Goal: Transaction & Acquisition: Purchase product/service

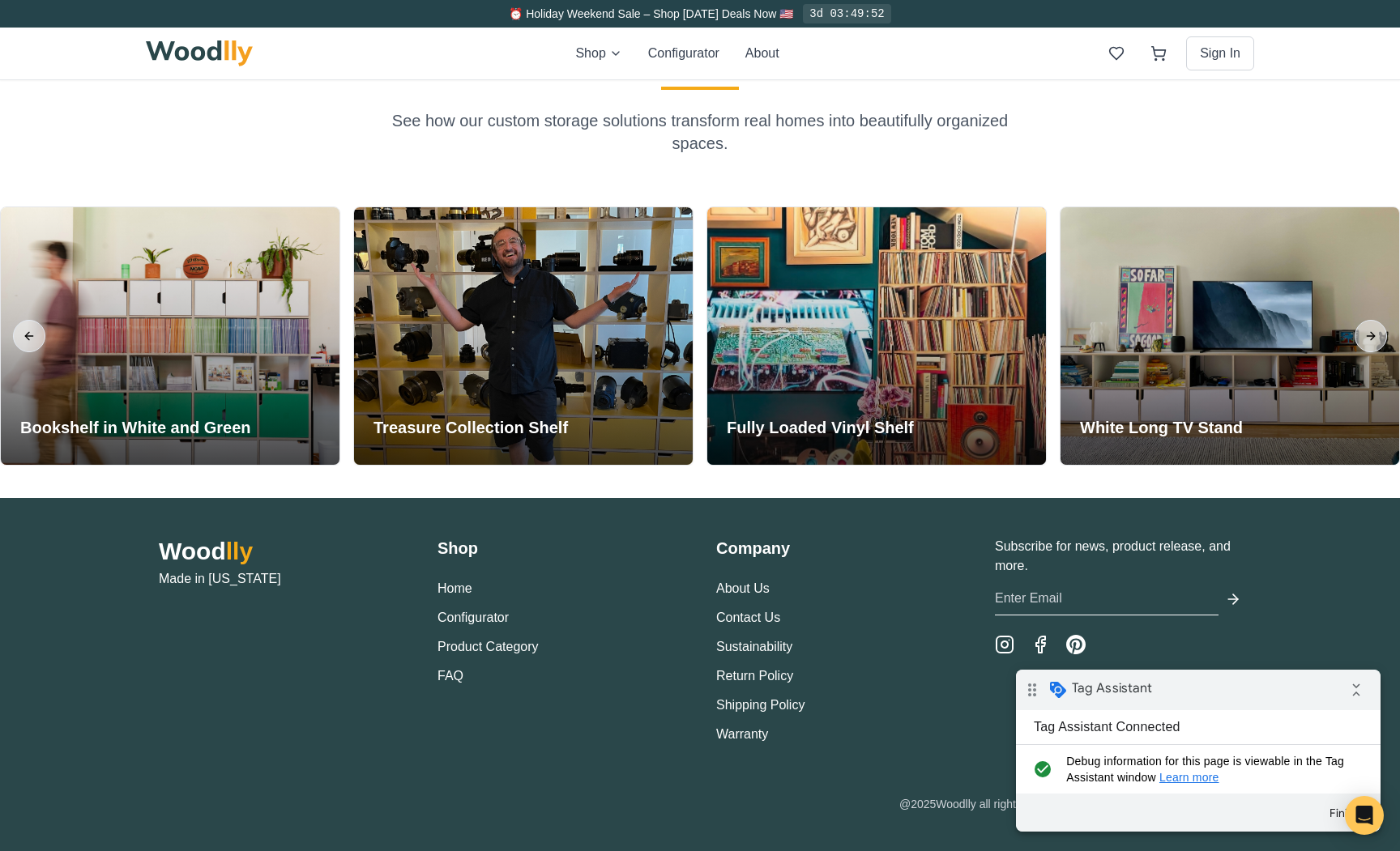
scroll to position [3923, 0]
click at [455, 643] on link "Product Category" at bounding box center [488, 646] width 101 height 14
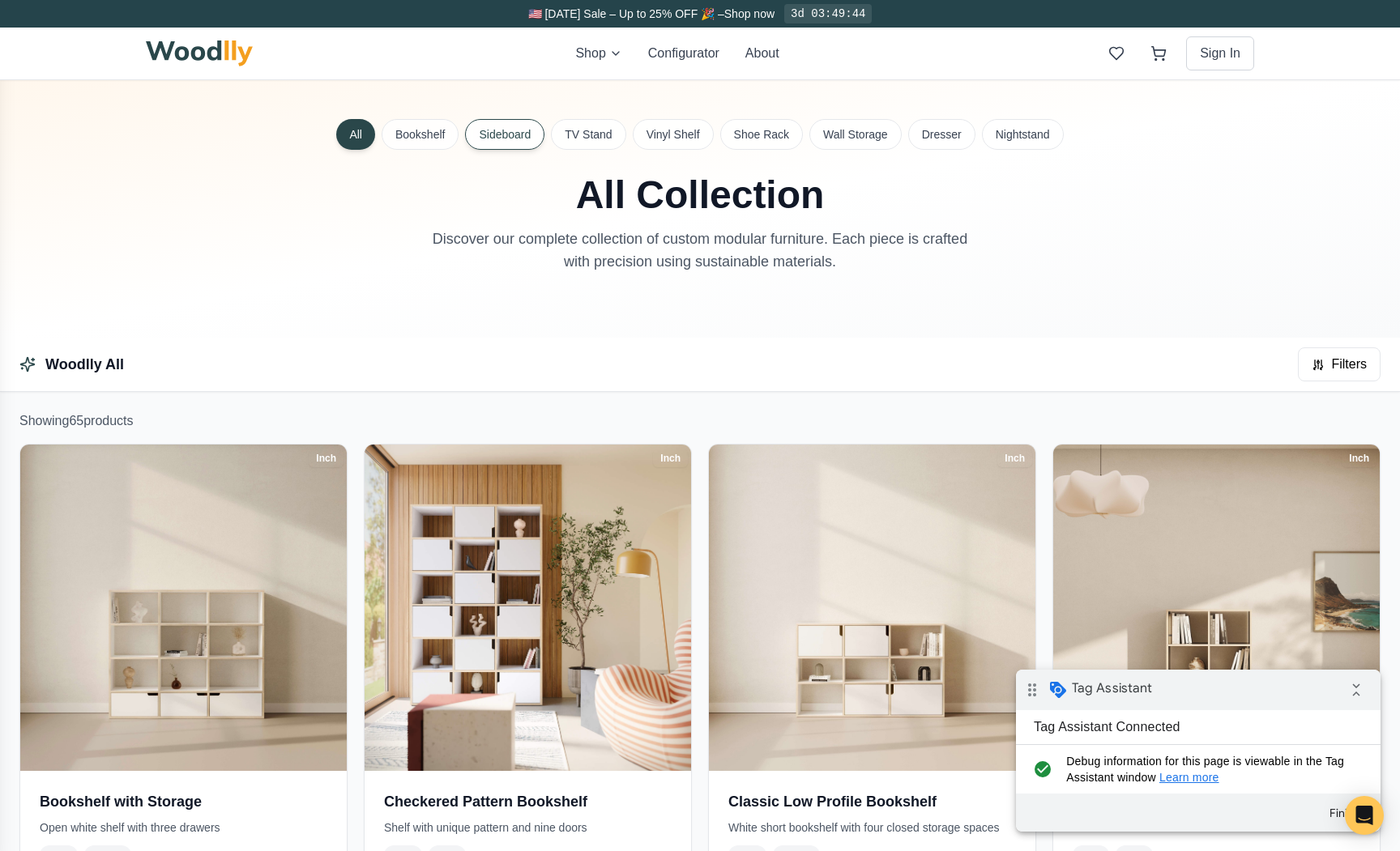
click at [535, 137] on button "Sideboard" at bounding box center [505, 134] width 79 height 31
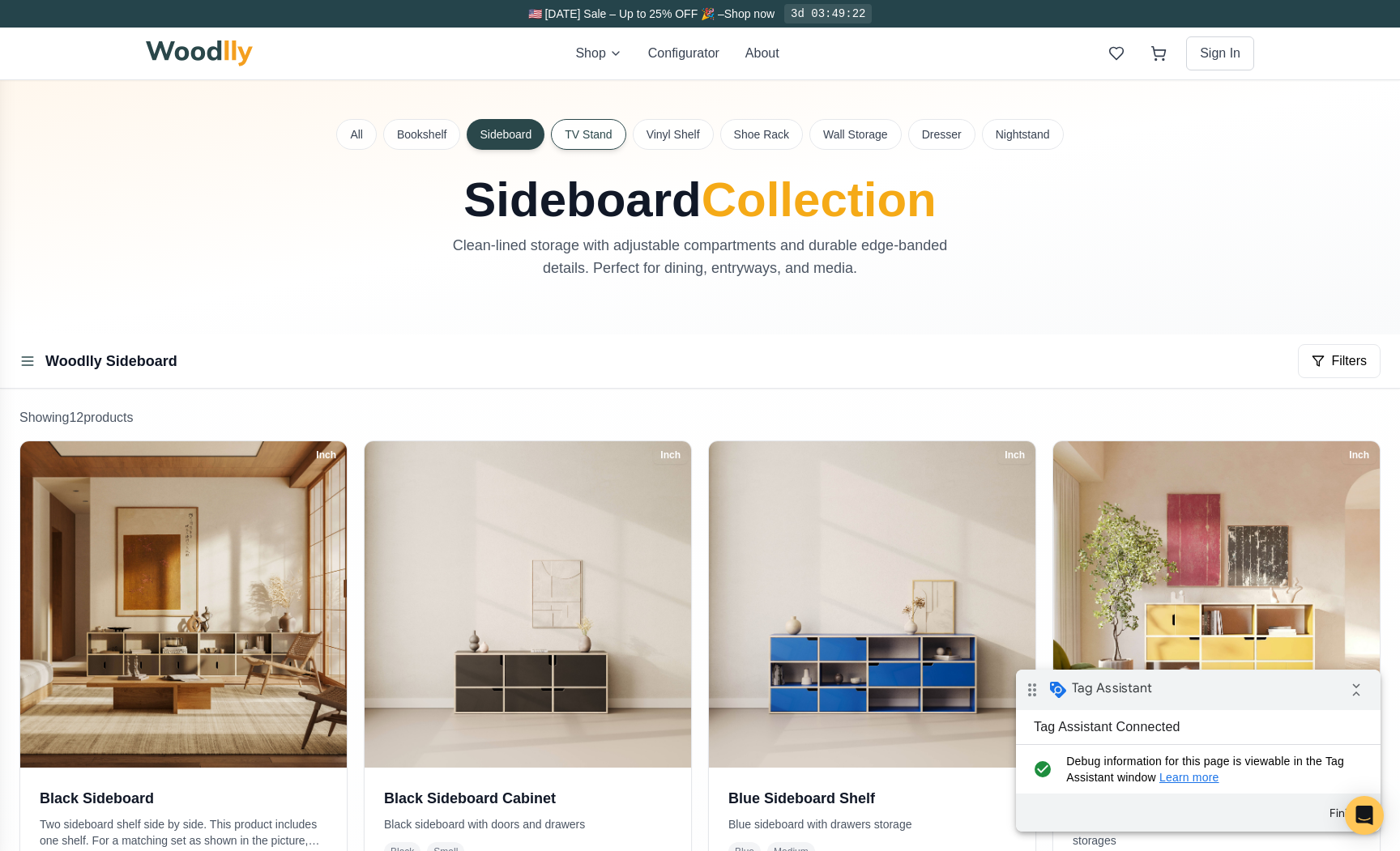
click at [600, 138] on button "TV Stand" at bounding box center [588, 134] width 74 height 31
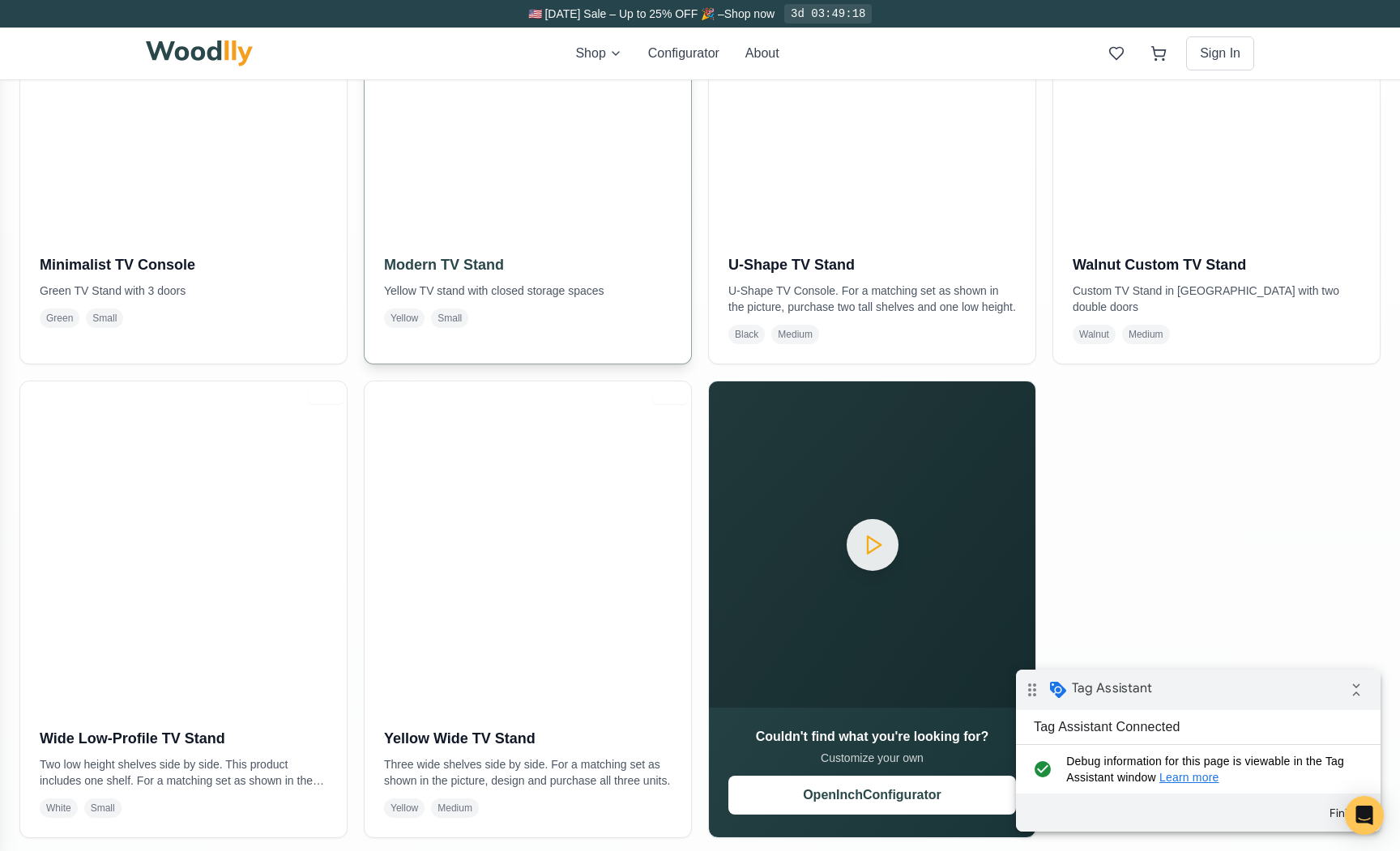
scroll to position [676, 0]
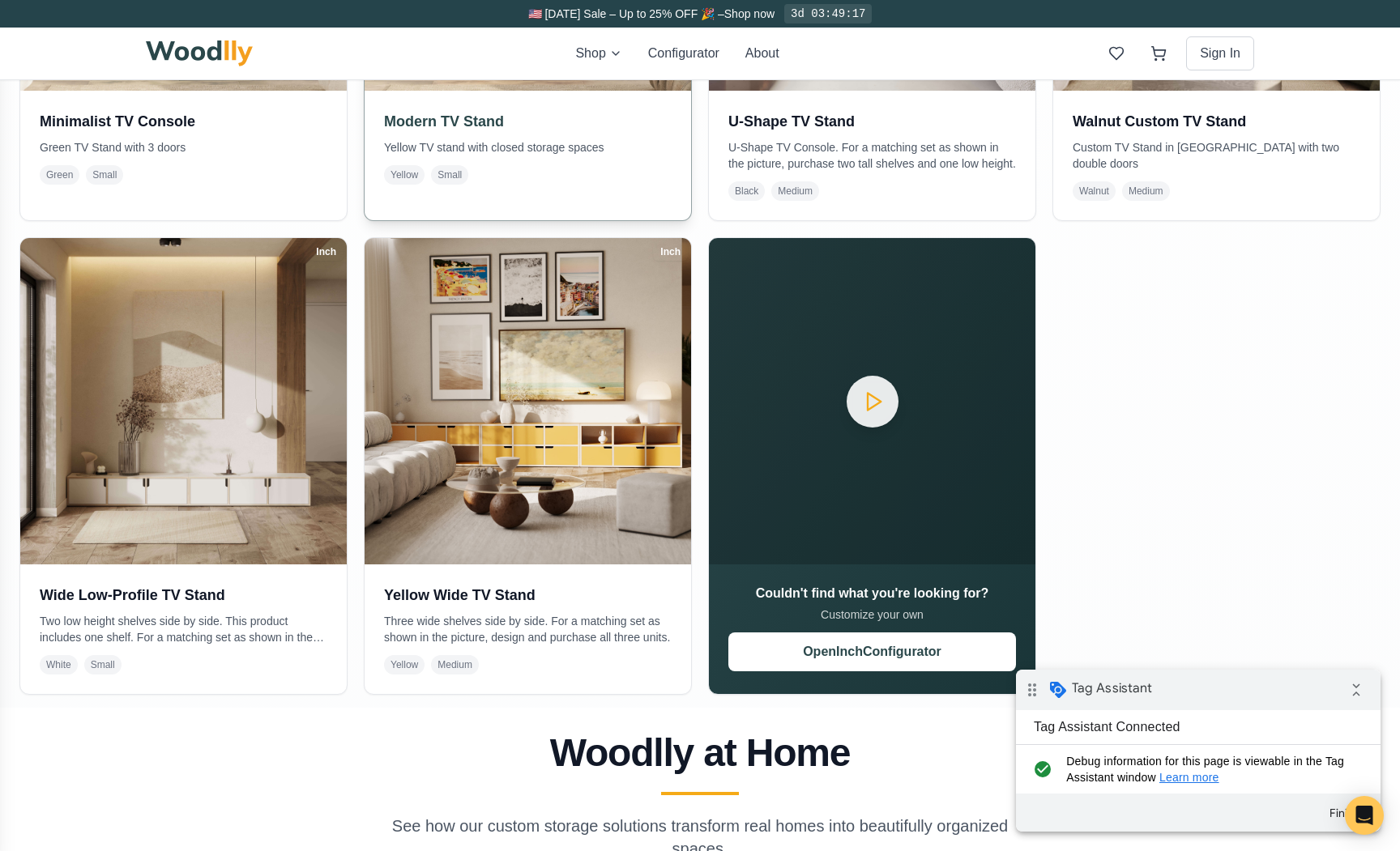
click at [550, 139] on p "Yellow TV stand with closed storage spaces" at bounding box center [528, 147] width 288 height 17
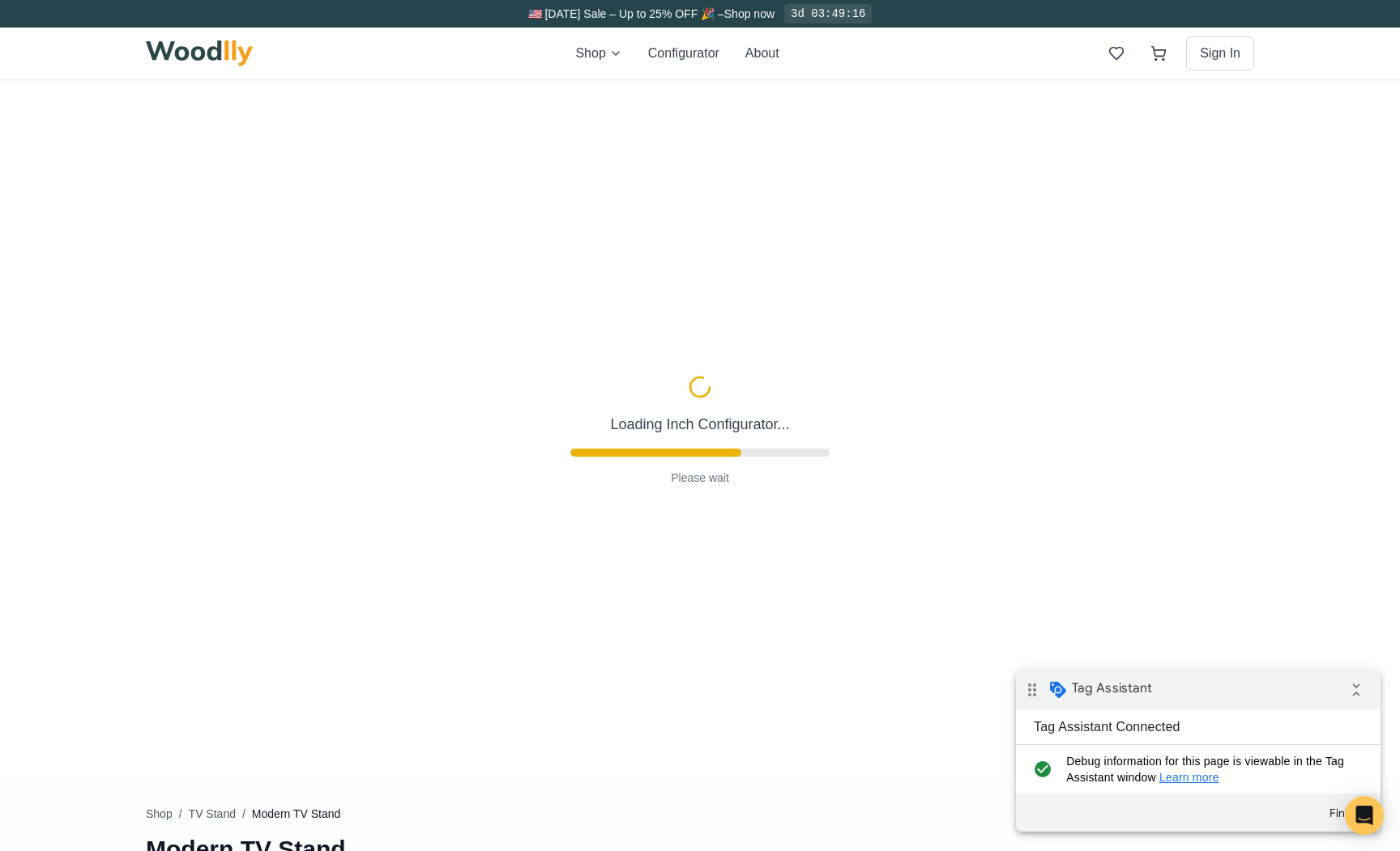
type input "52"
type input "2"
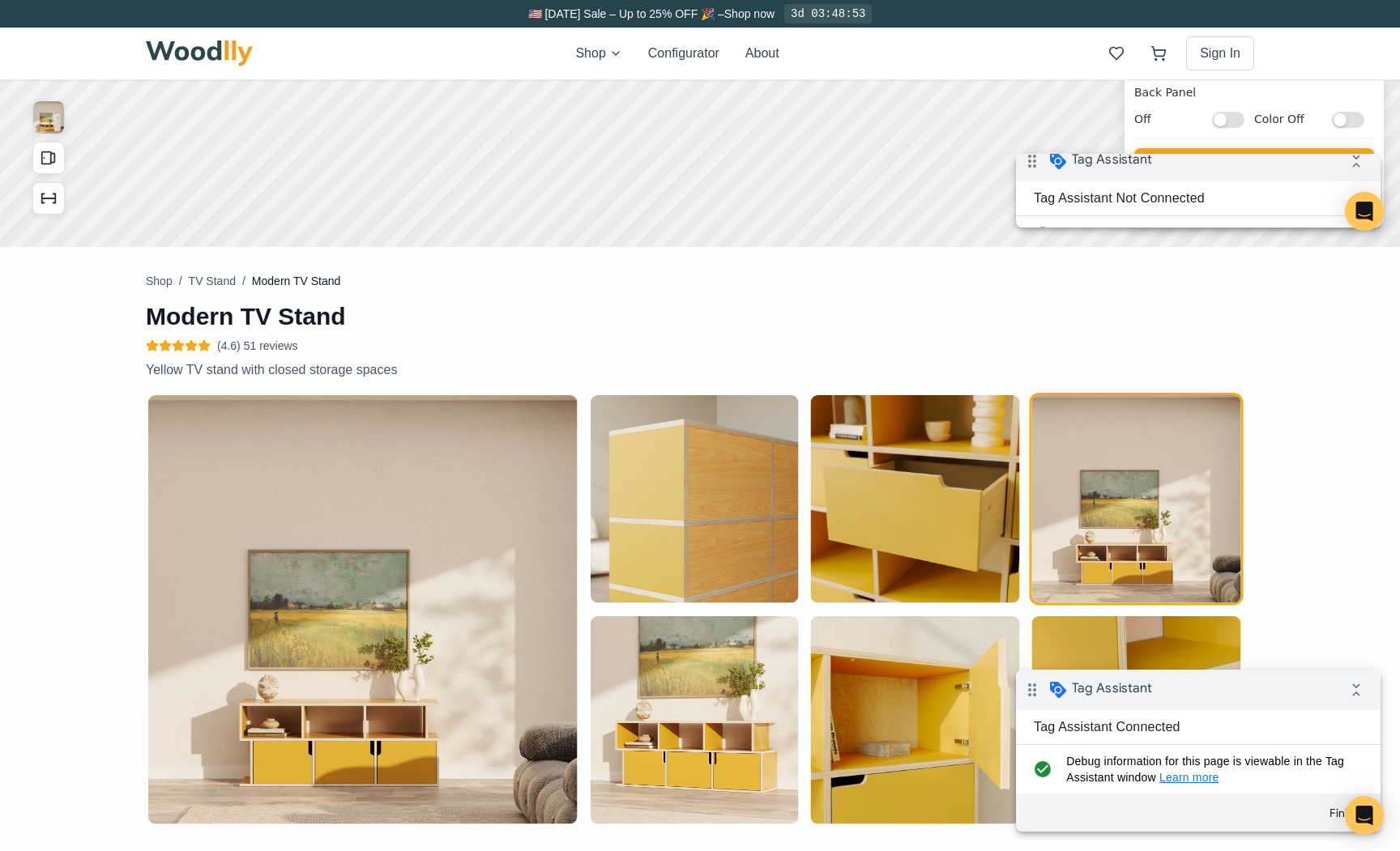
scroll to position [536, 0]
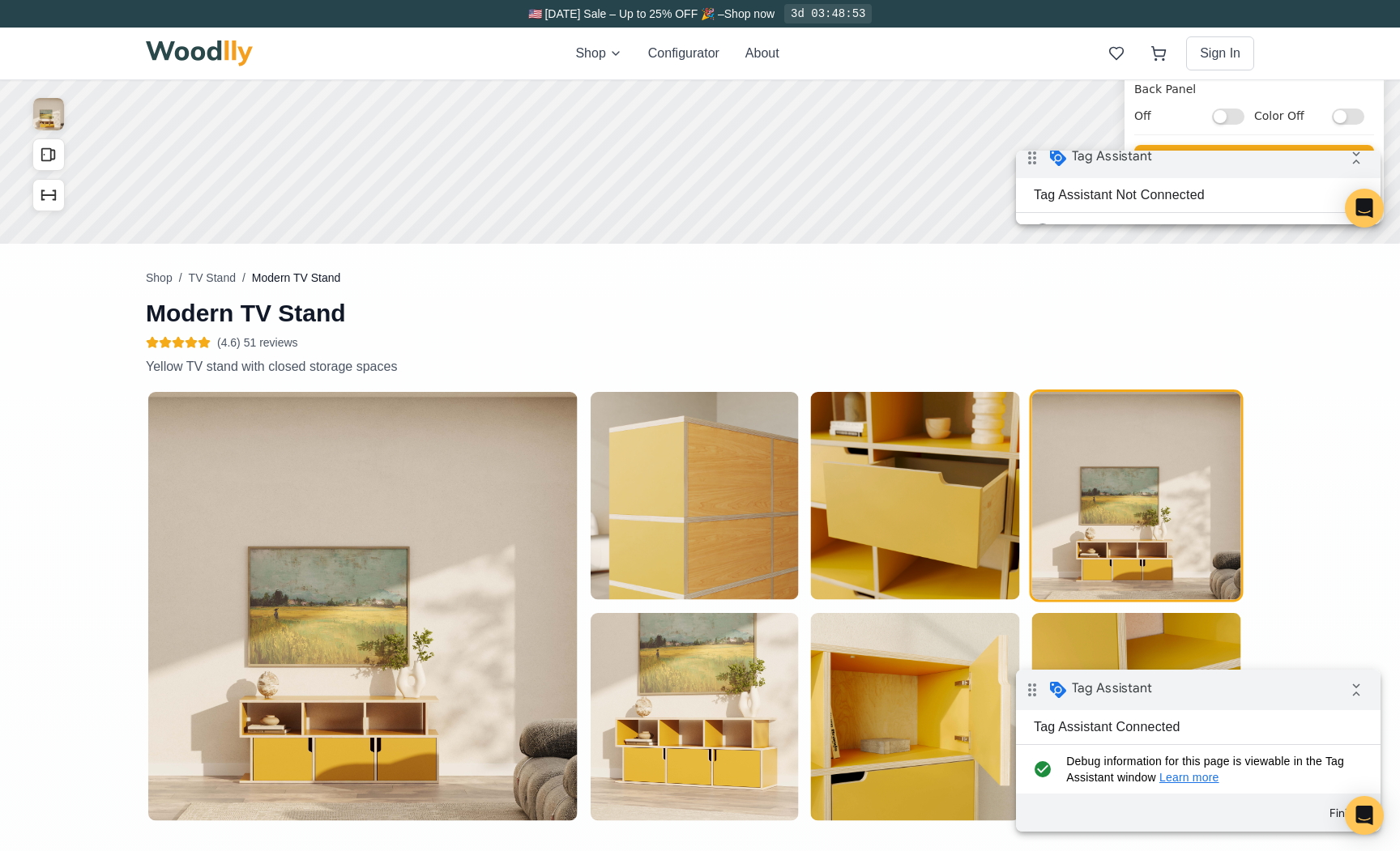
click at [1152, 155] on div "drag_indicator Tag Assistant" at bounding box center [1084, 157] width 136 height 39
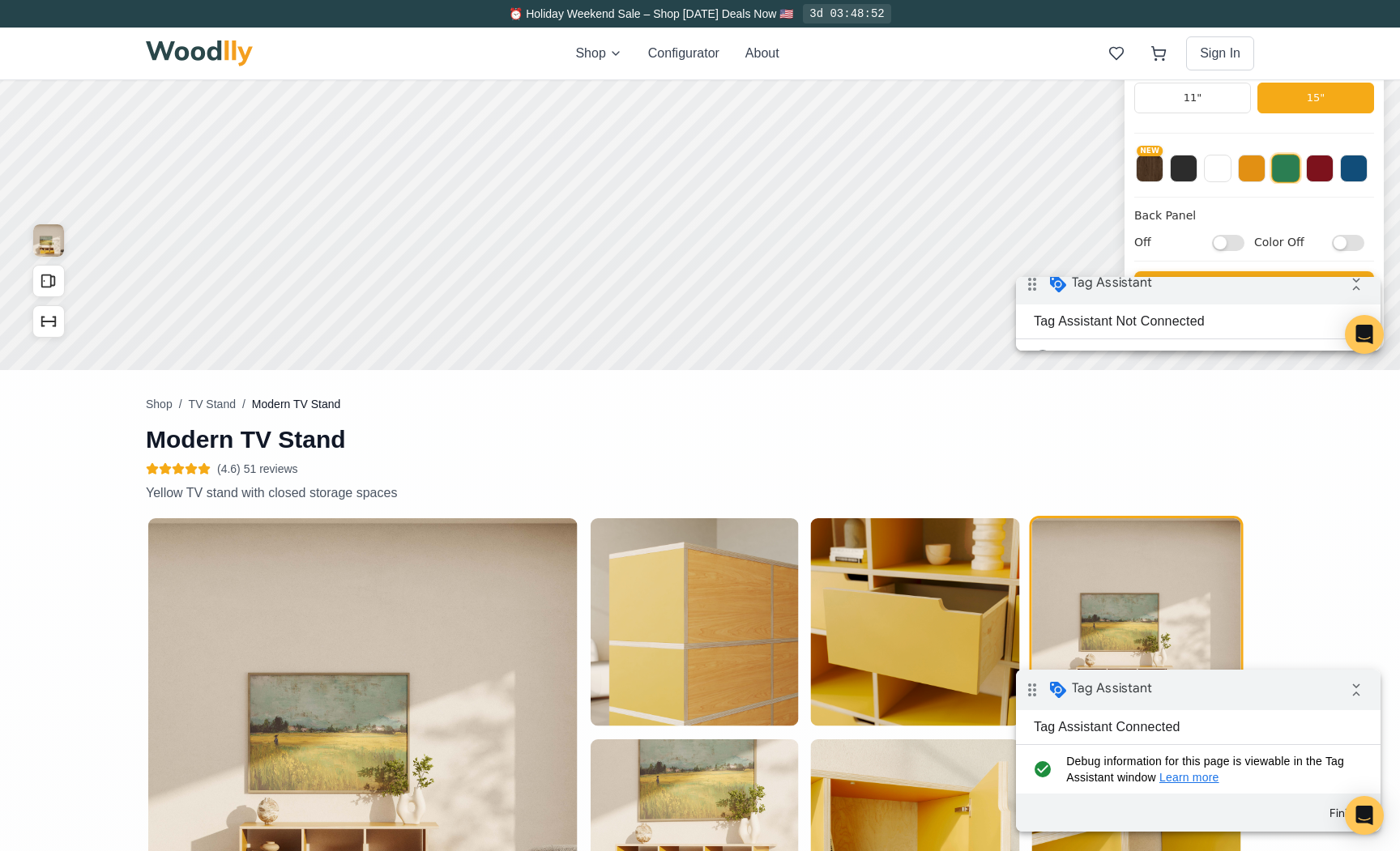
scroll to position [401, 0]
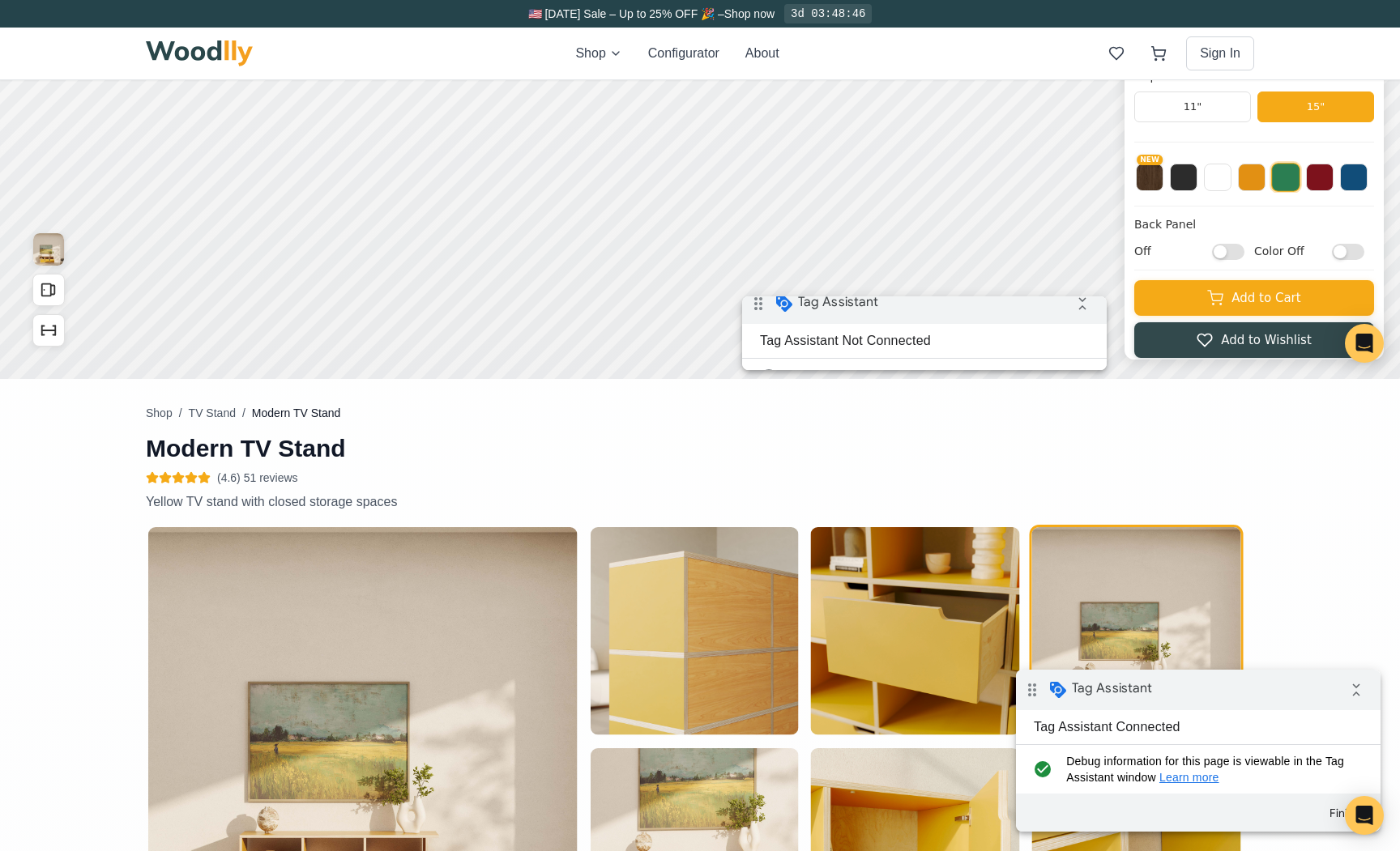
click at [865, 301] on div "drag_indicator Tag Assistant collapse_all" at bounding box center [924, 304] width 365 height 41
click at [1187, 180] on button at bounding box center [1183, 175] width 27 height 27
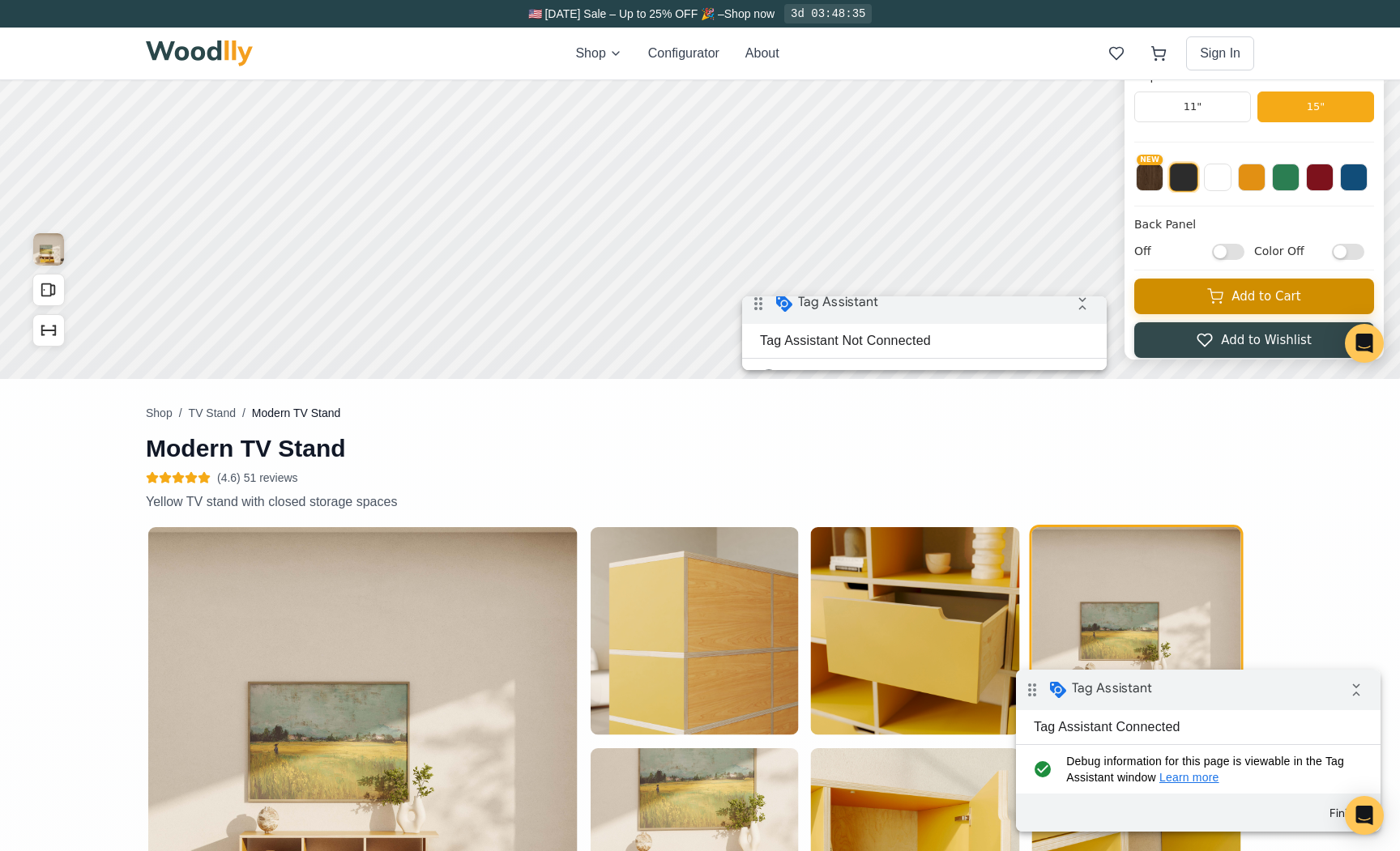
click at [1215, 294] on icon at bounding box center [1215, 297] width 17 height 17
click at [1162, 55] on icon at bounding box center [1158, 54] width 17 height 17
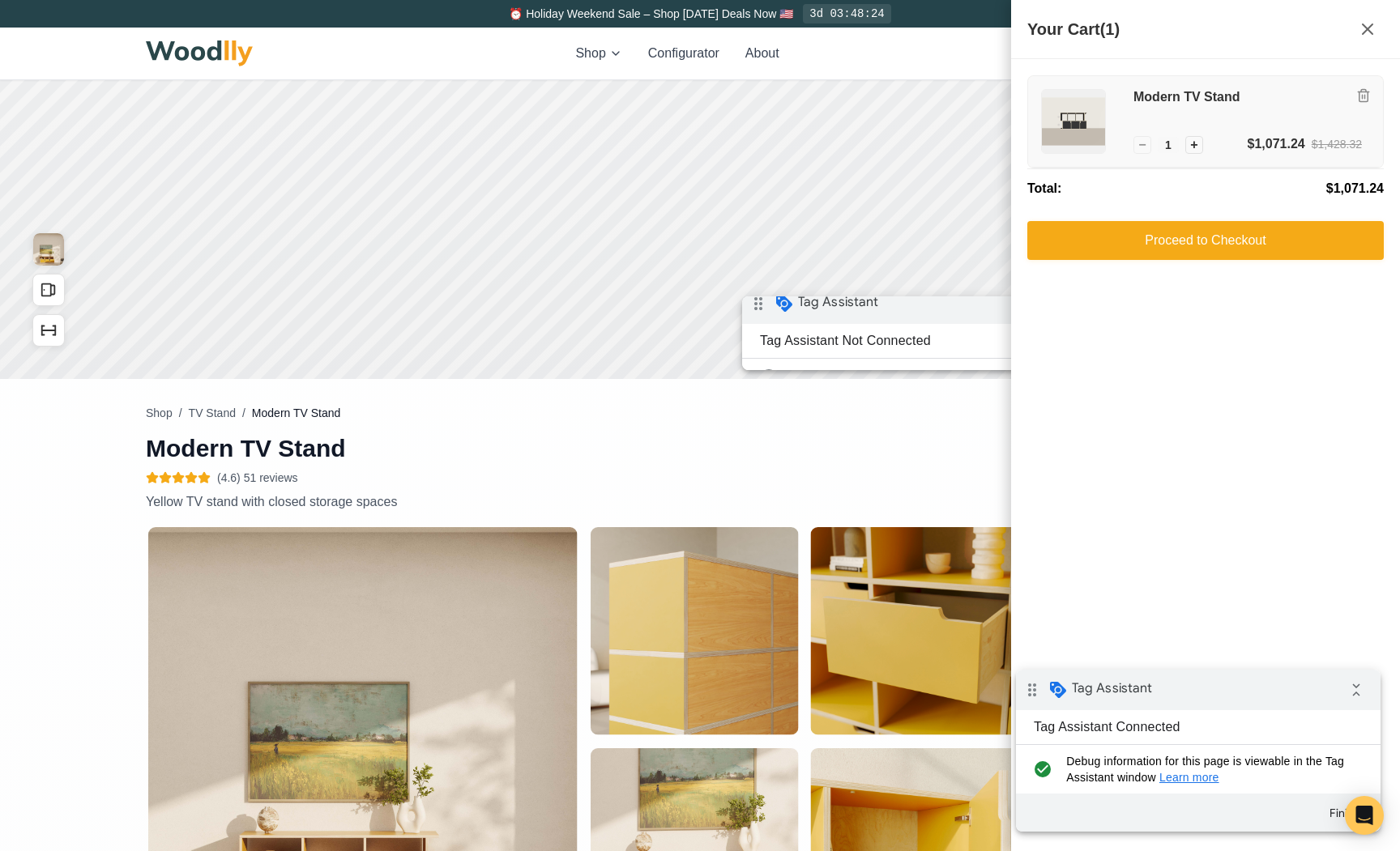
click at [1200, 107] on div "Modern TV Stand" at bounding box center [1248, 112] width 228 height 45
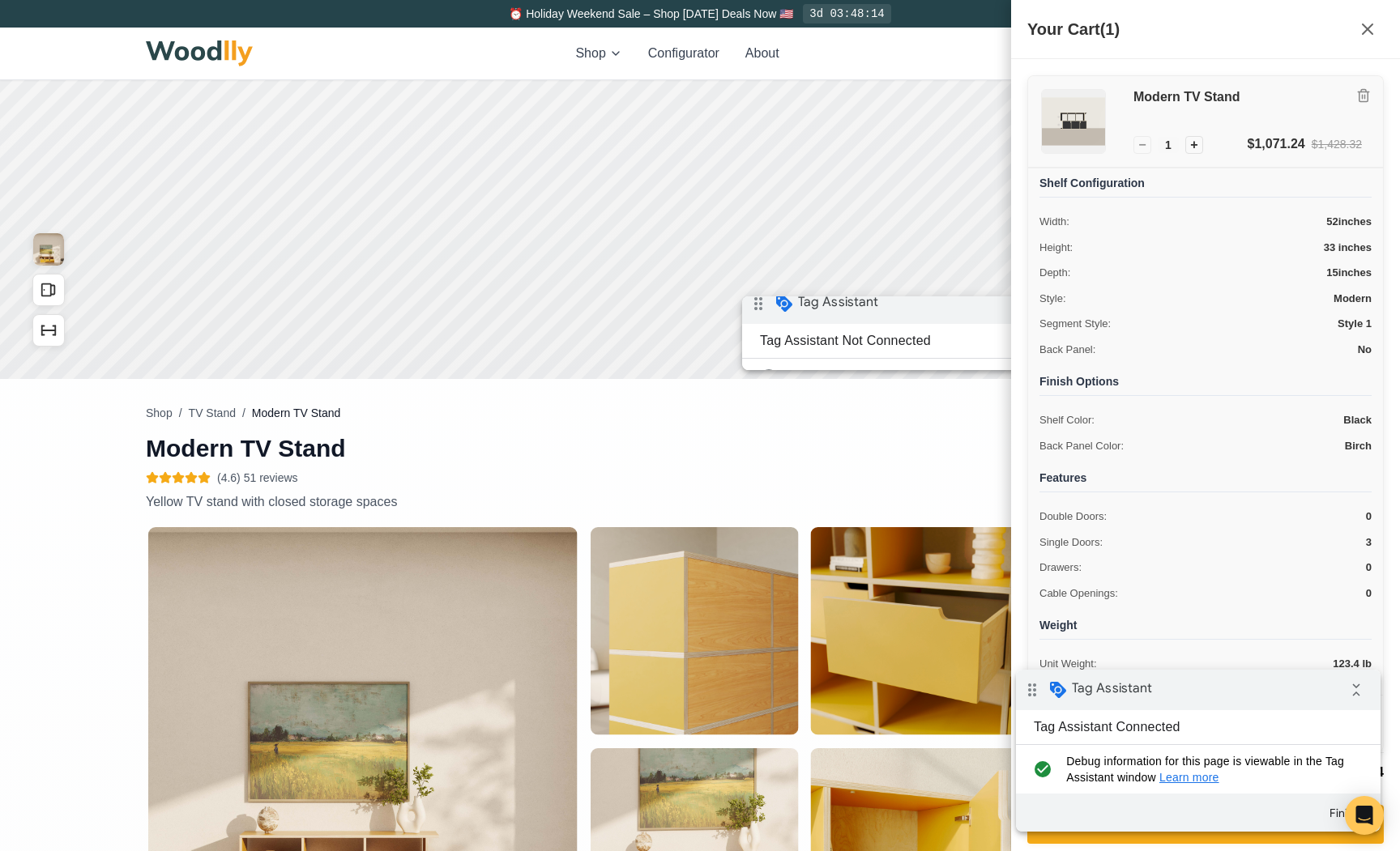
click at [1200, 107] on div "Modern TV Stand" at bounding box center [1248, 112] width 228 height 45
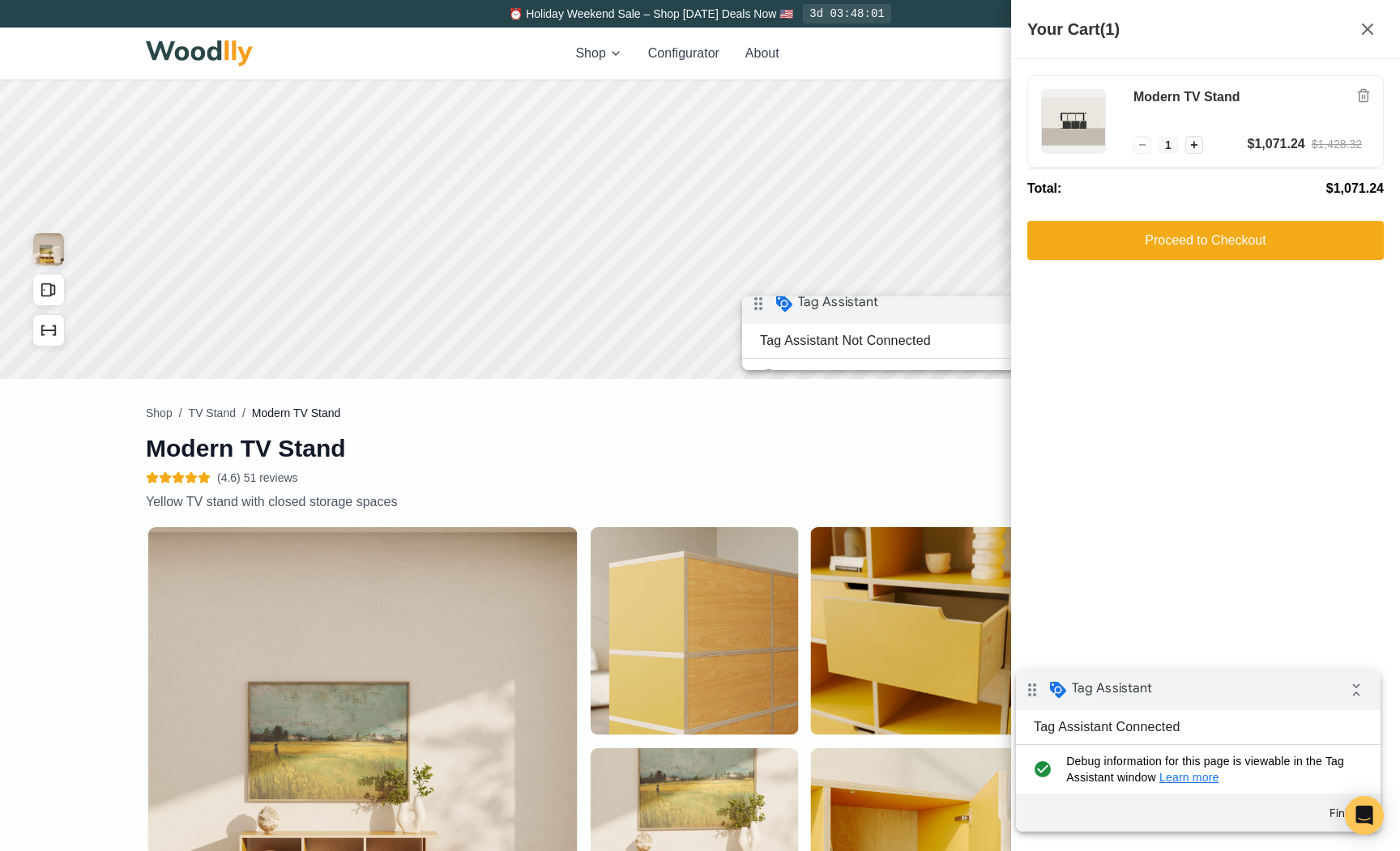
click at [913, 44] on div "Shop Configurator About 1 Sign In 1" at bounding box center [699, 53] width 1108 height 52
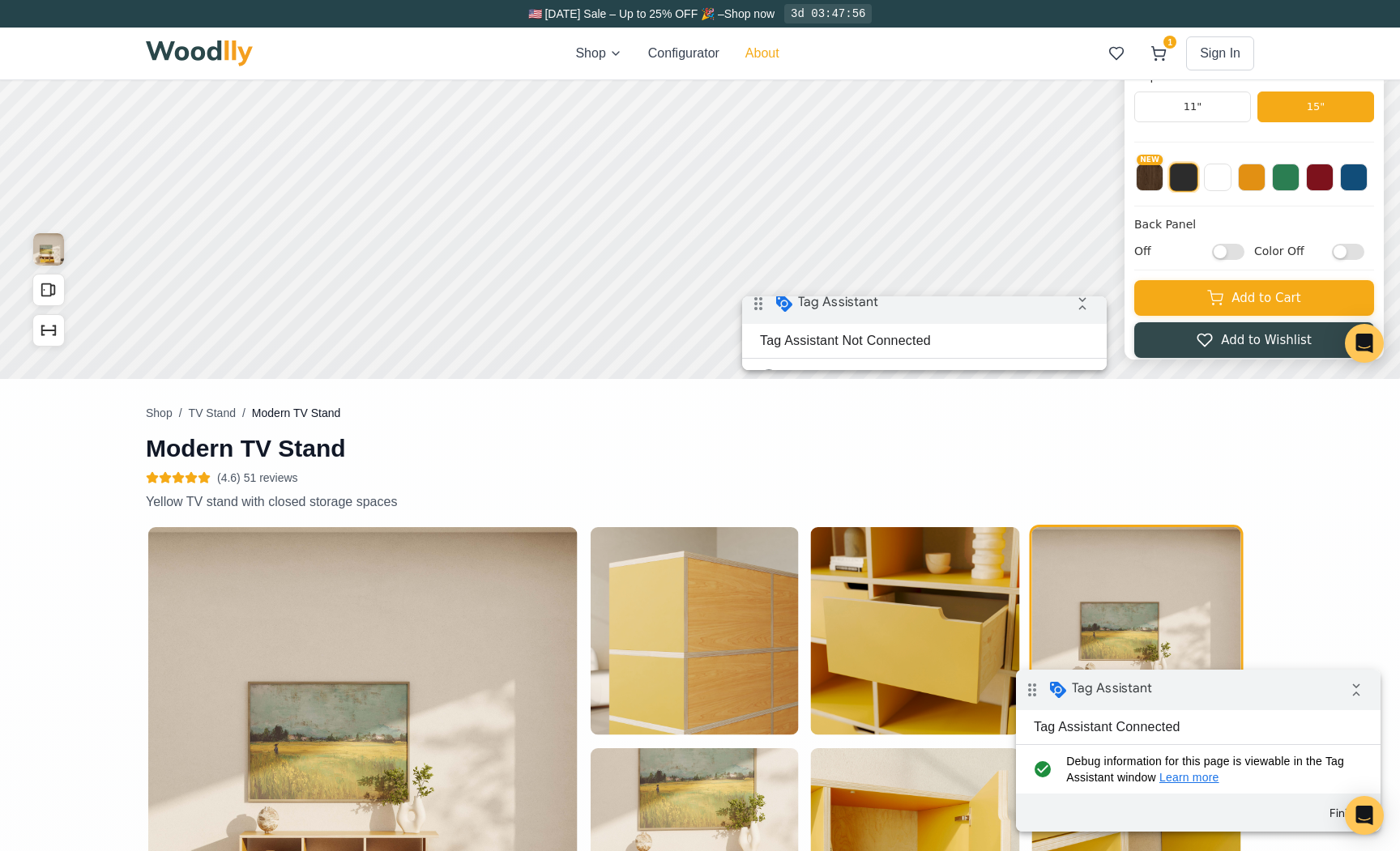
click at [769, 55] on button "About" at bounding box center [762, 53] width 34 height 19
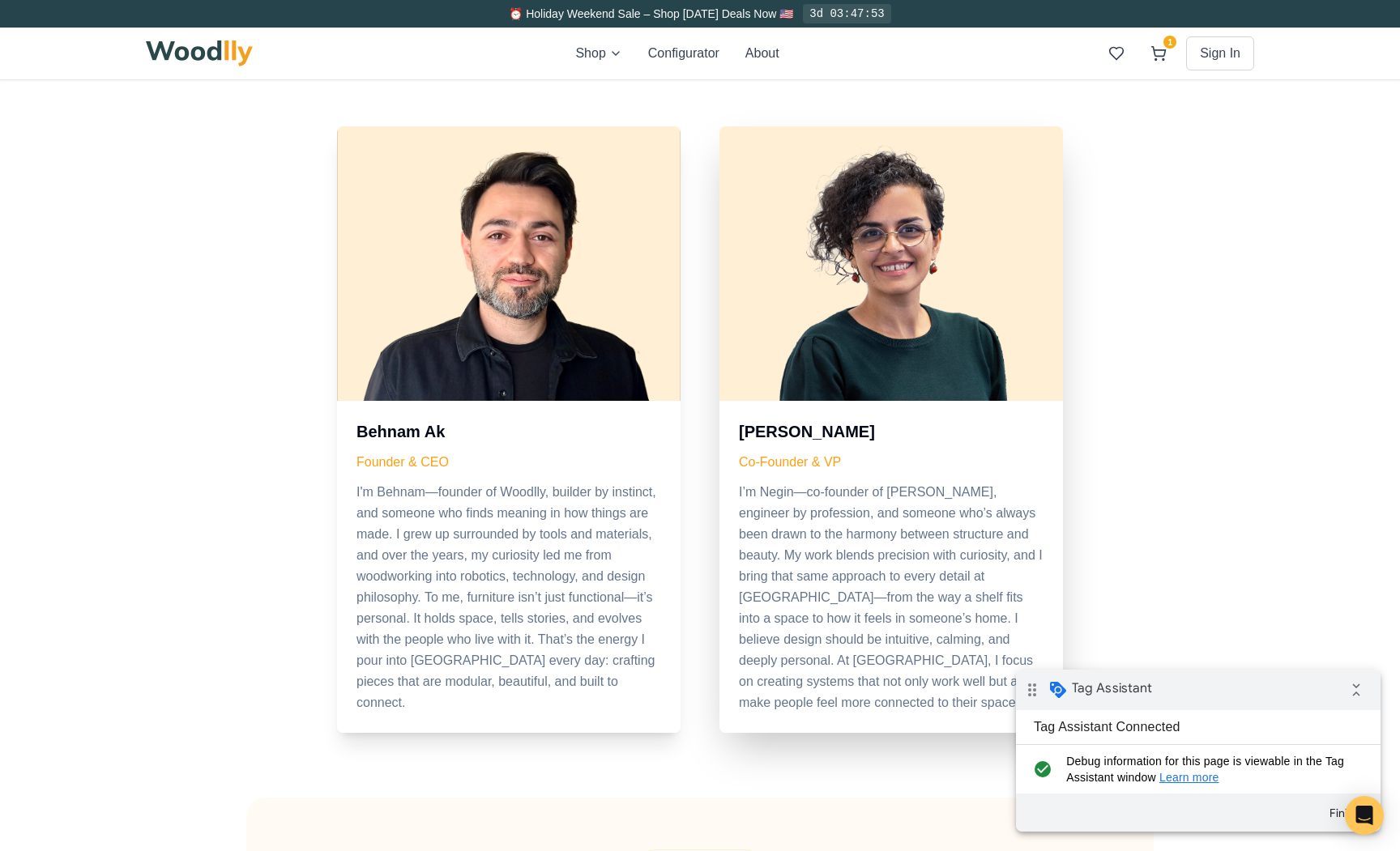
scroll to position [704, 0]
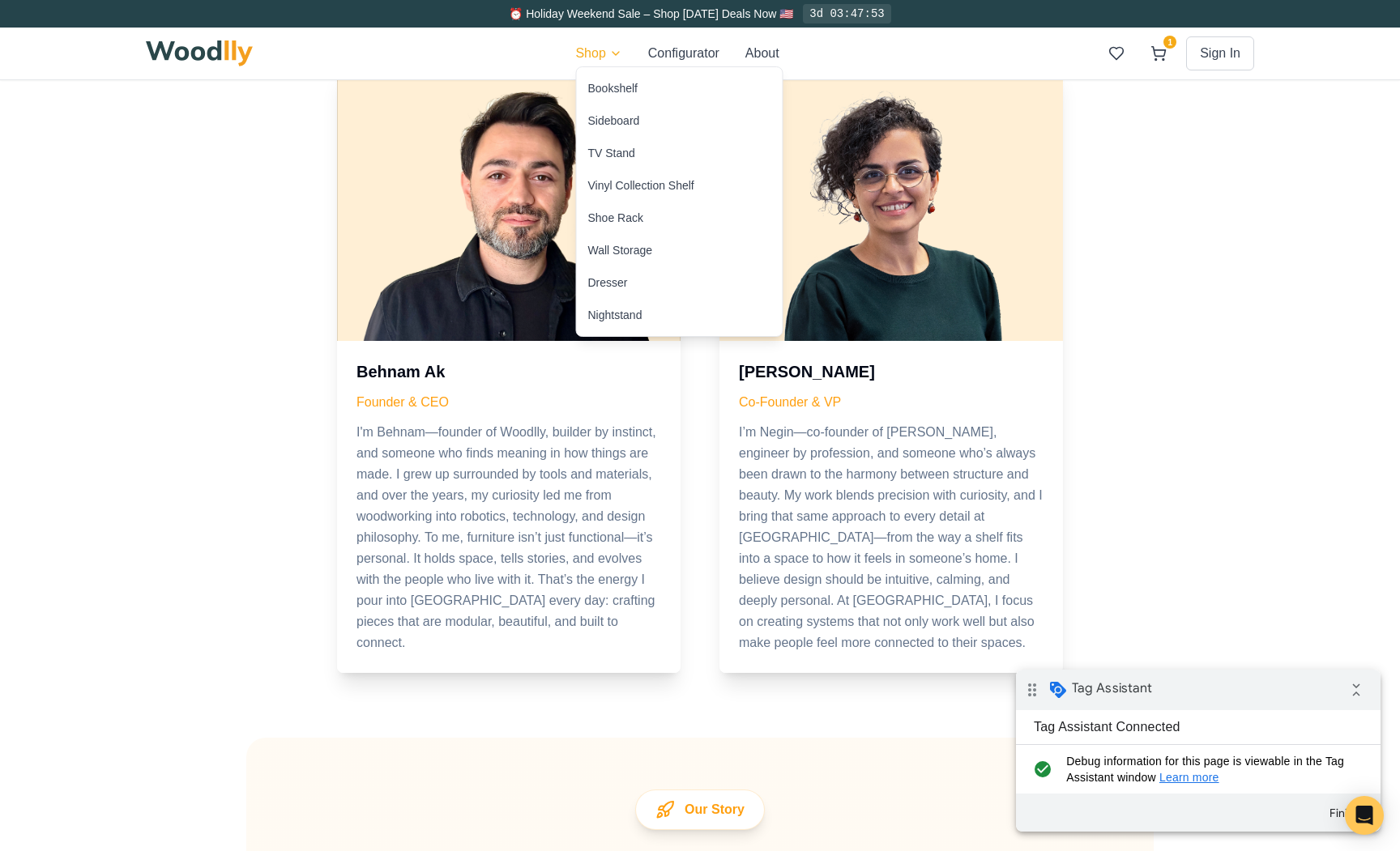
click at [616, 129] on div "Sideboard" at bounding box center [679, 120] width 206 height 32
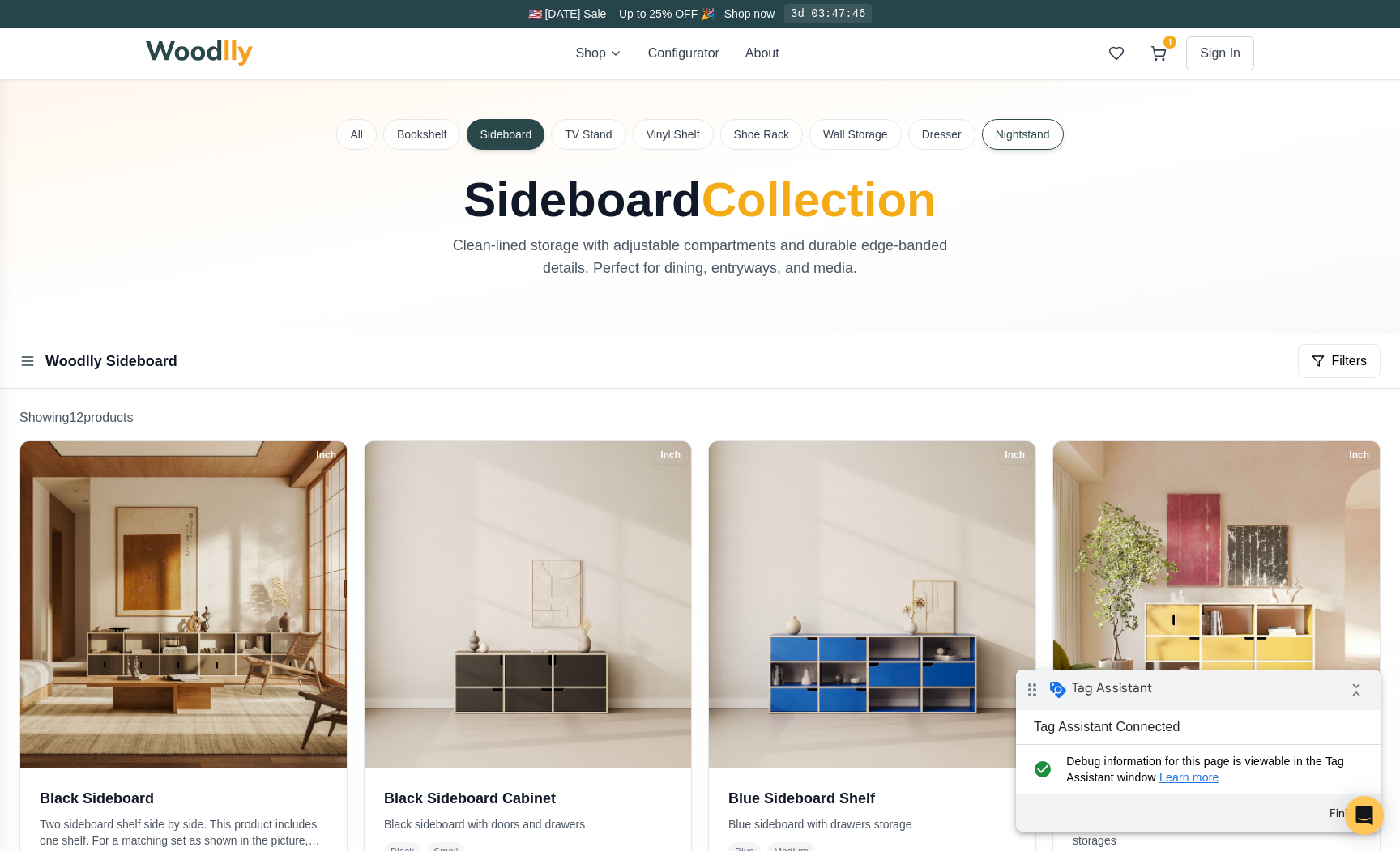
click at [1014, 135] on button "Nightstand" at bounding box center [1023, 134] width 82 height 31
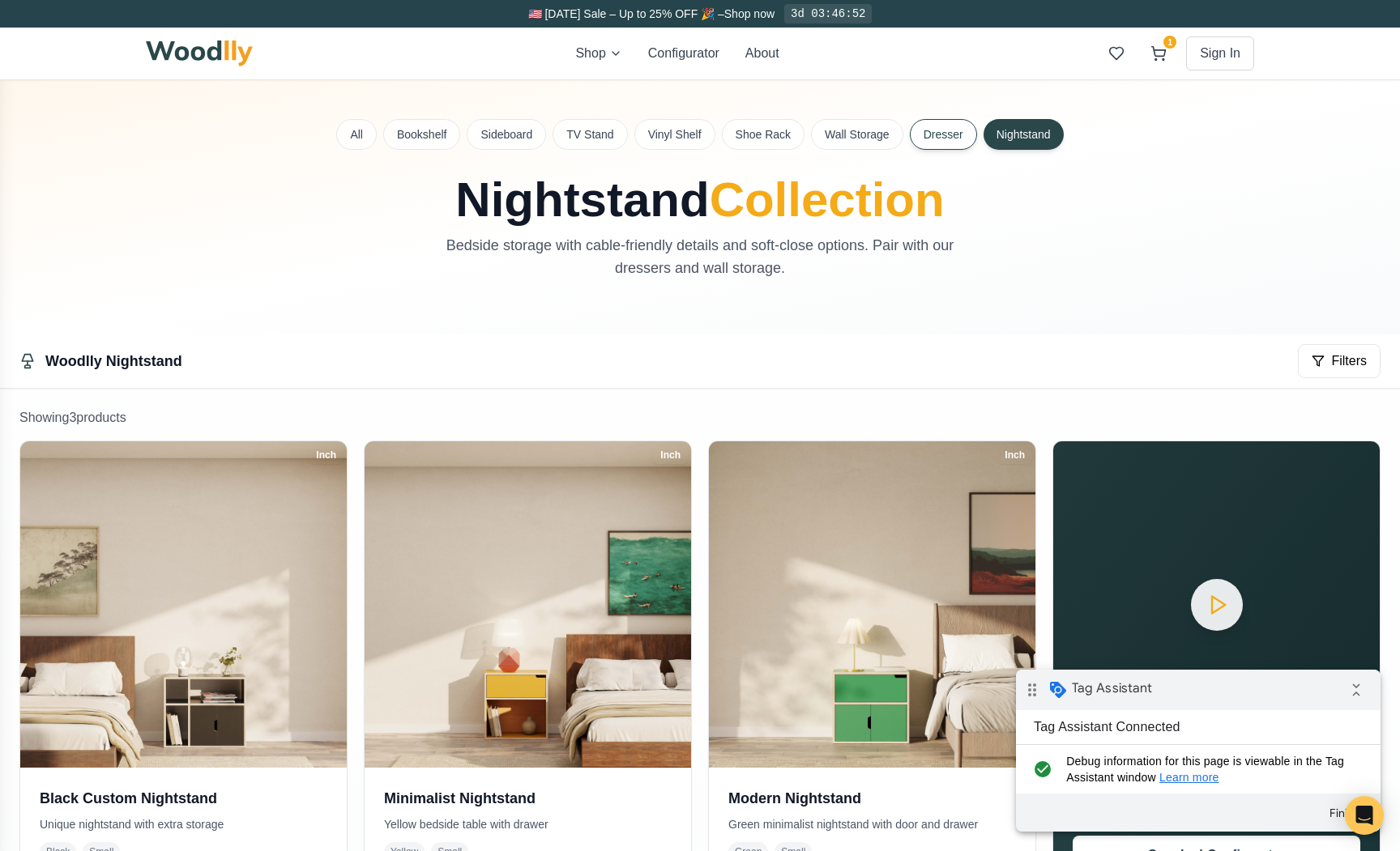
click at [966, 133] on button "Dresser" at bounding box center [942, 134] width 67 height 31
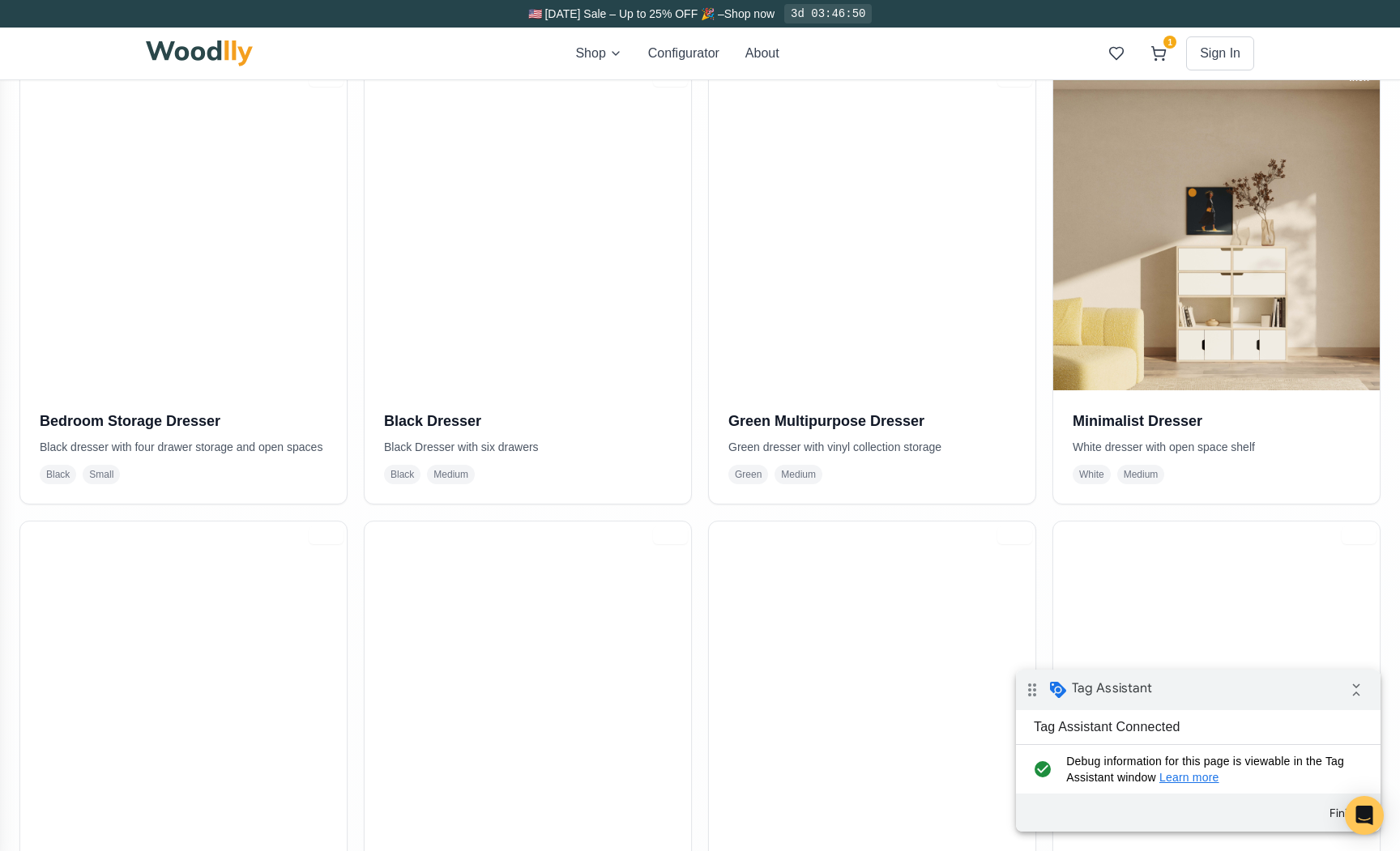
scroll to position [399, 0]
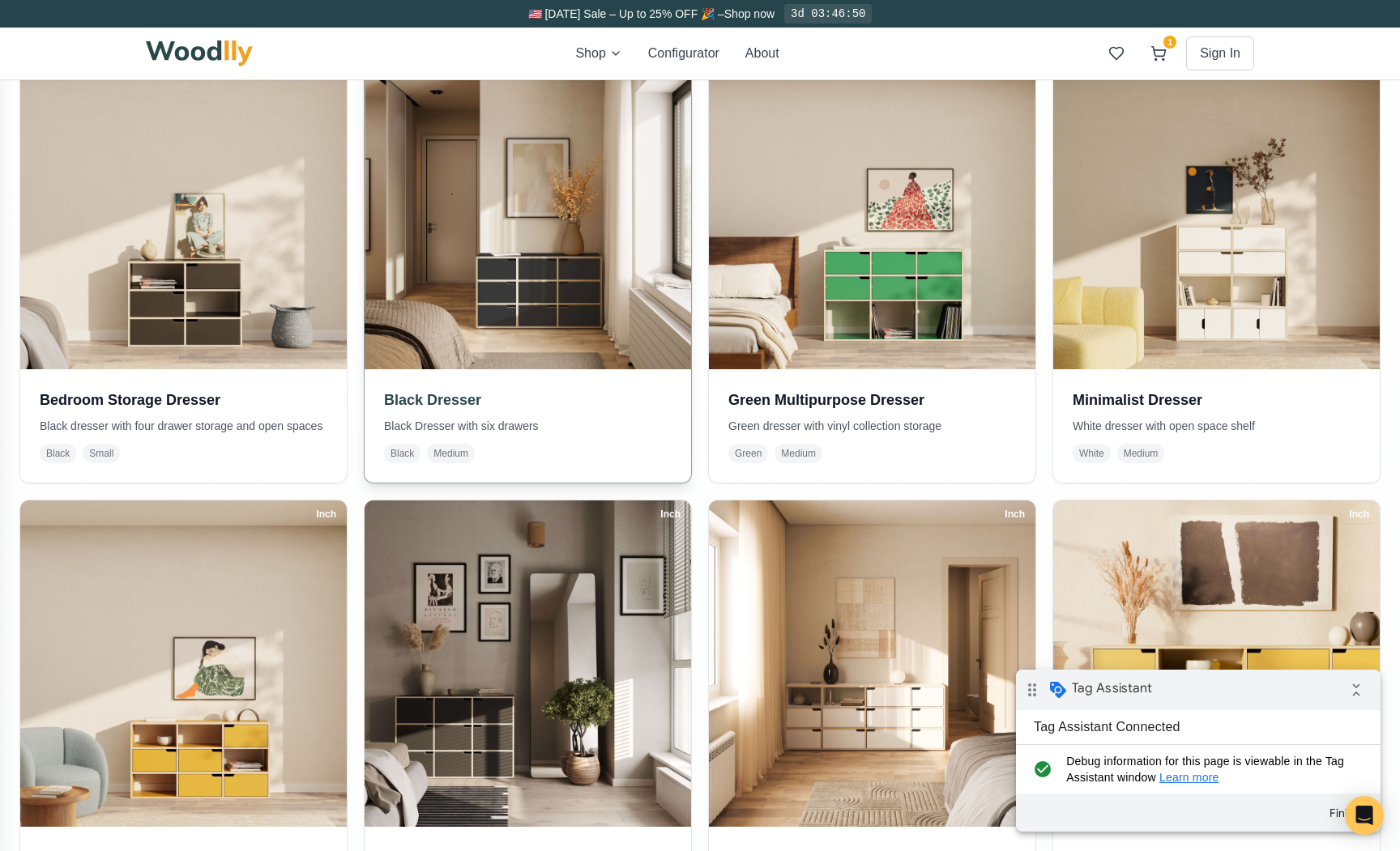
click at [591, 137] on img at bounding box center [528, 206] width 343 height 342
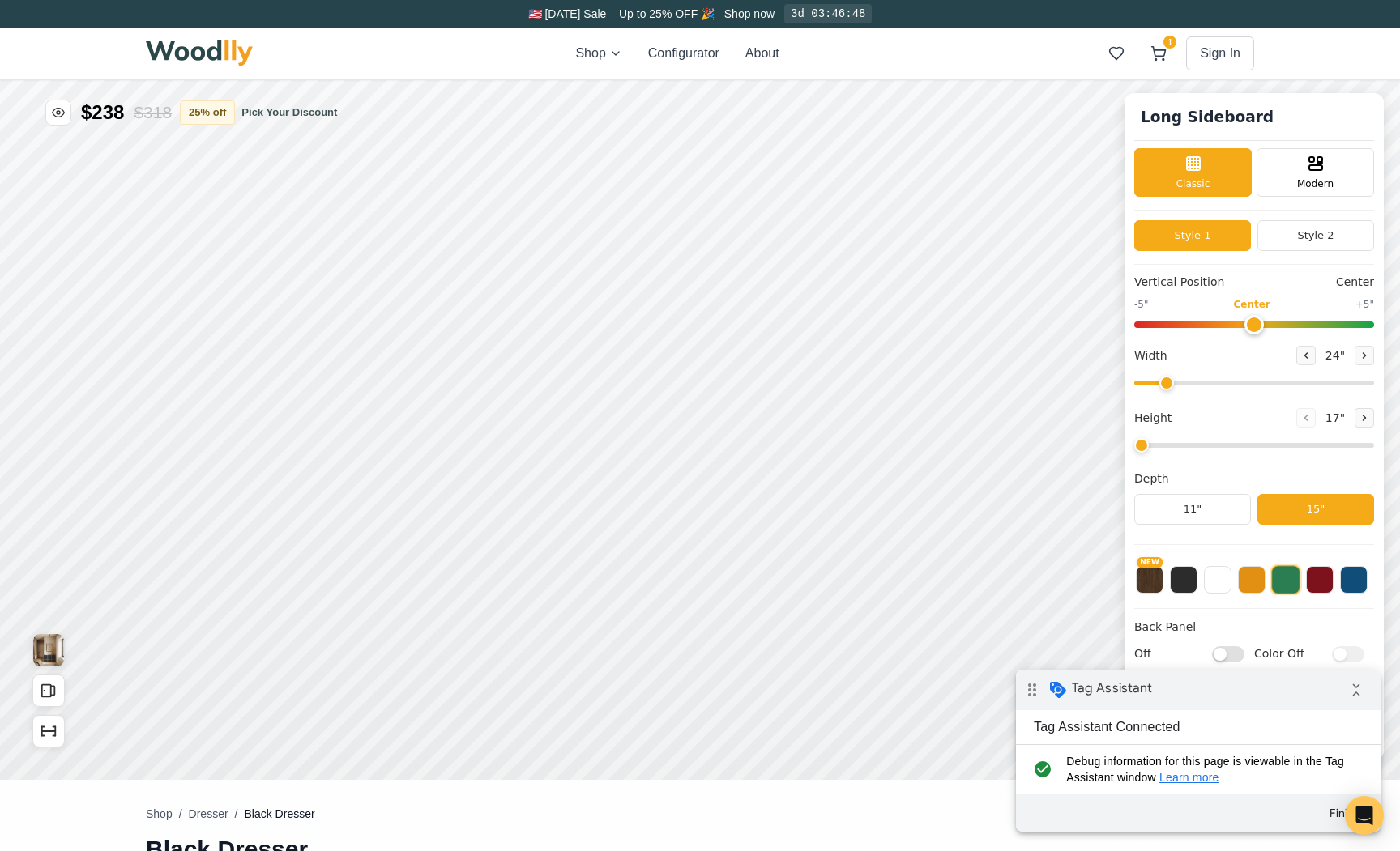
type input "55"
type input "3"
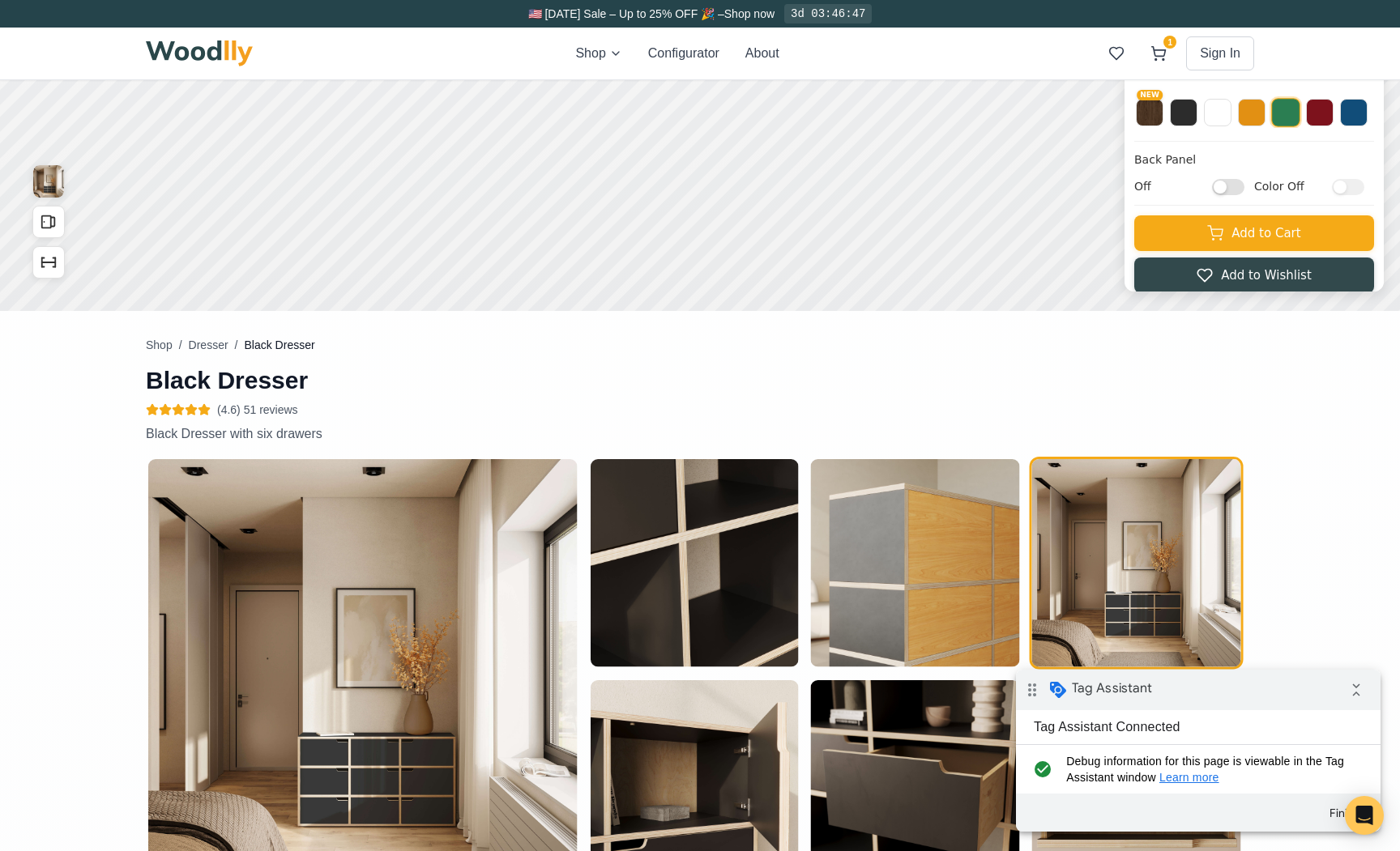
scroll to position [482, 0]
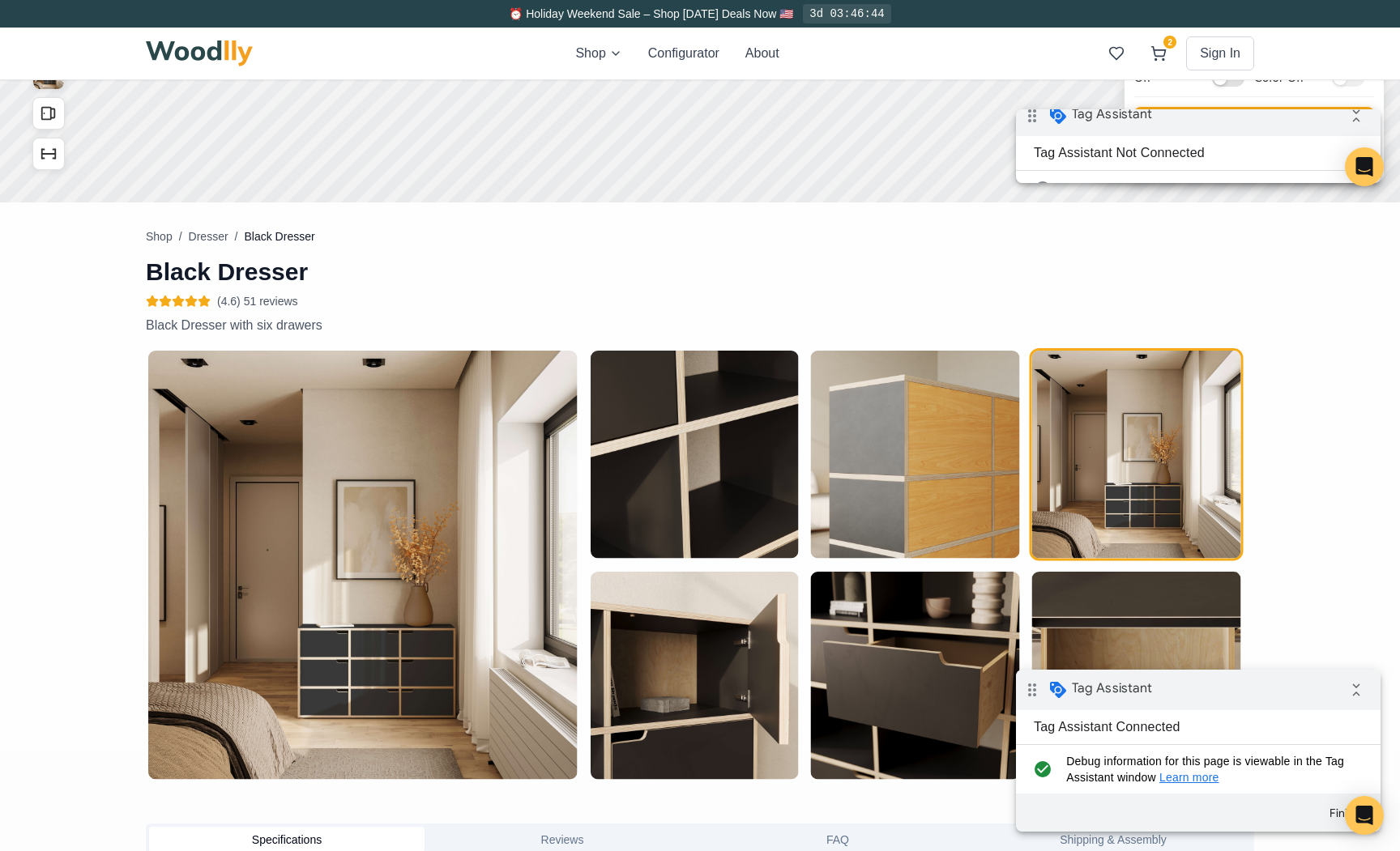
scroll to position [13, 0]
click at [489, 272] on button "Open Tag Assistant" at bounding box center [507, 286] width 117 height 29
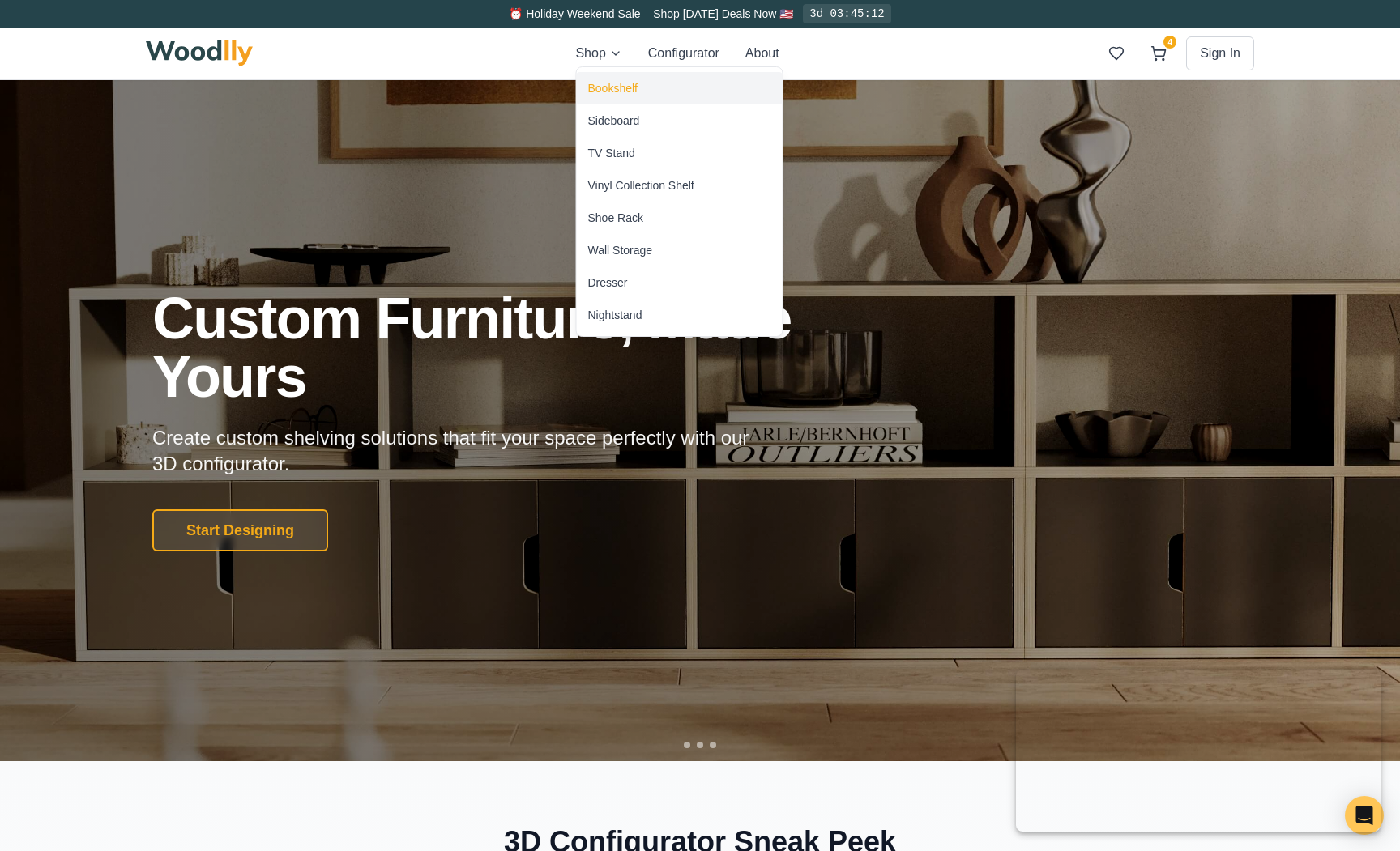
click at [615, 91] on div "Bookshelf" at bounding box center [613, 88] width 50 height 17
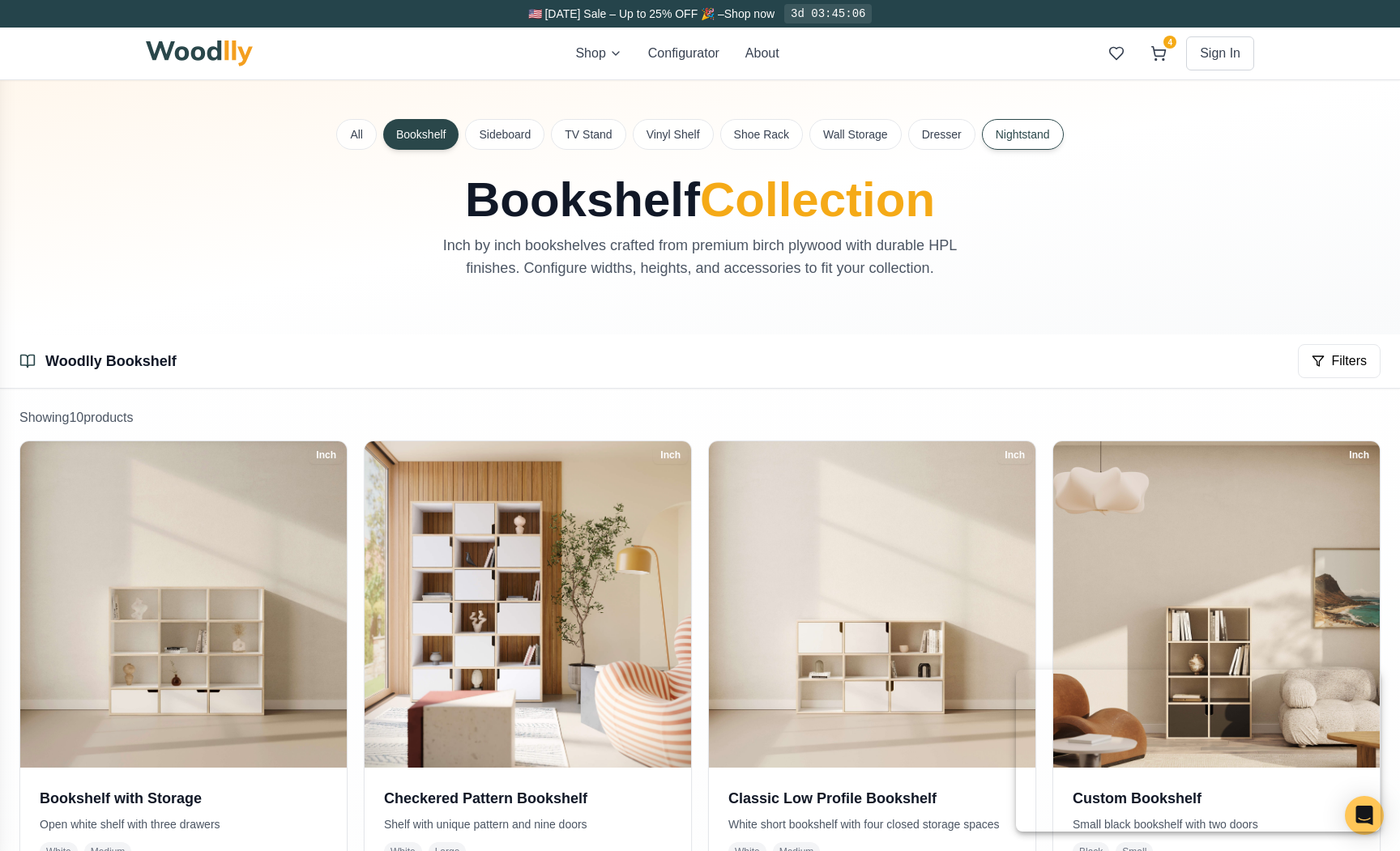
click at [1006, 143] on button "Nightstand" at bounding box center [1023, 134] width 82 height 31
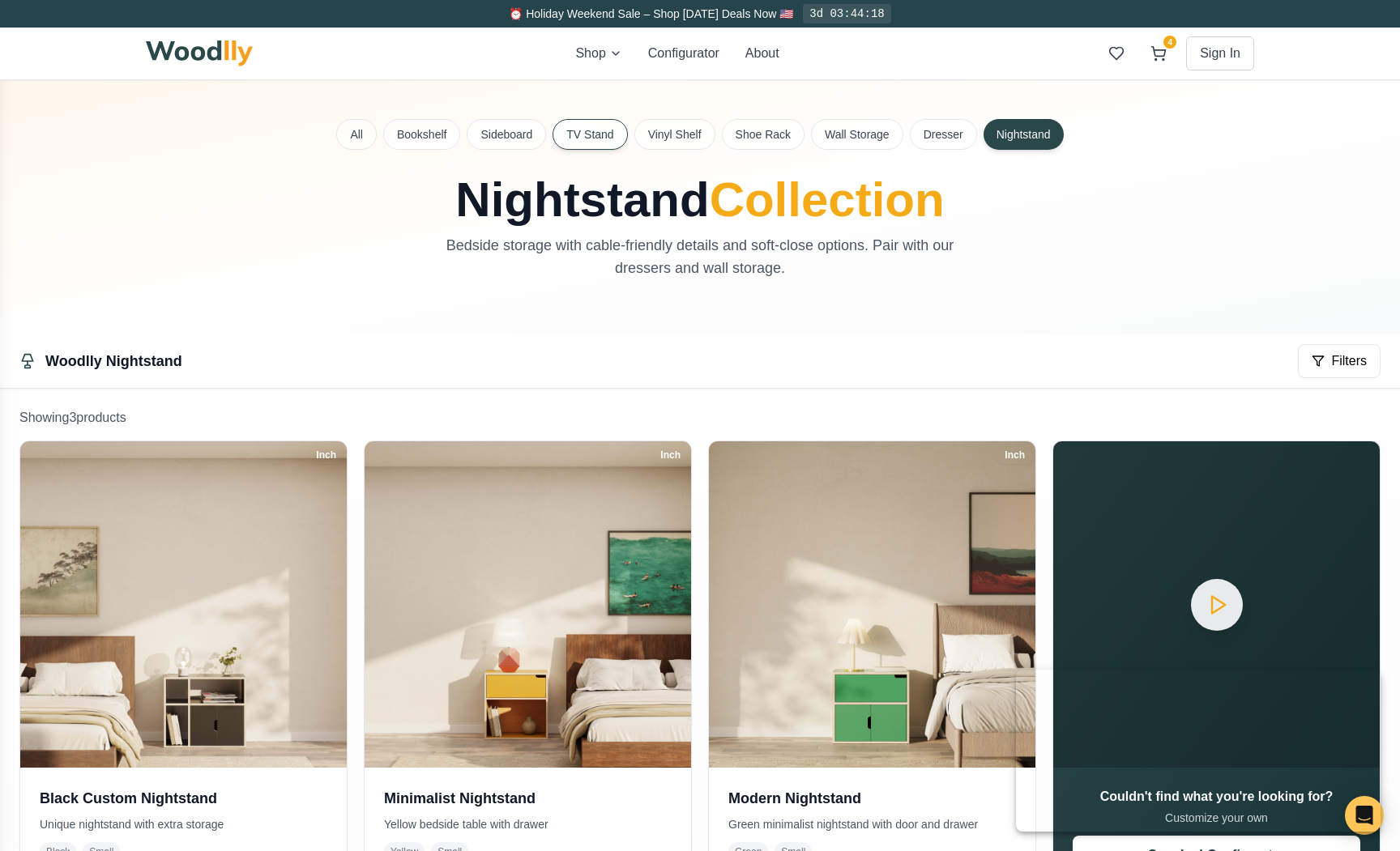
click at [576, 131] on button "TV Stand" at bounding box center [590, 134] width 74 height 31
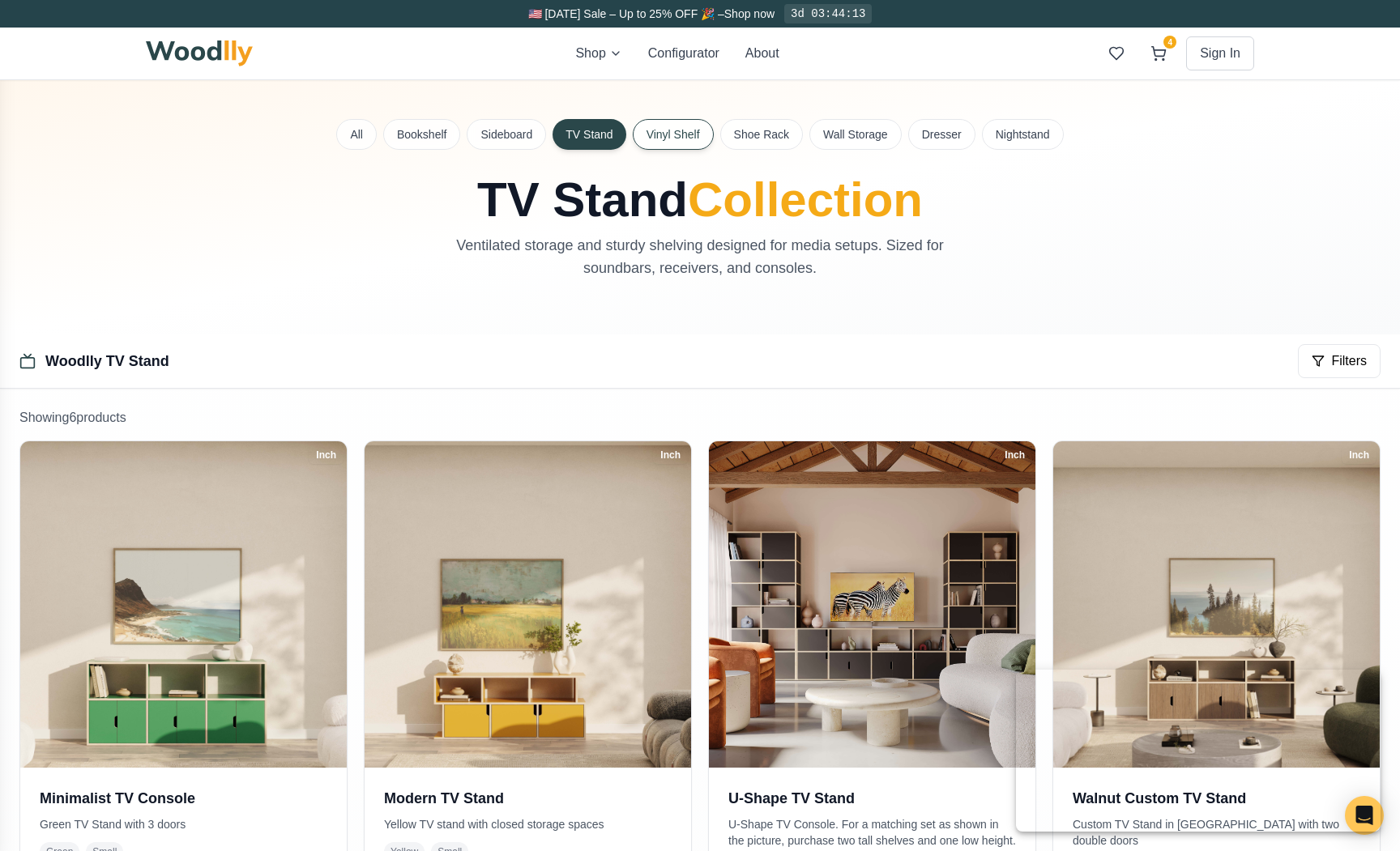
click at [668, 139] on button "Vinyl Shelf" at bounding box center [674, 134] width 81 height 31
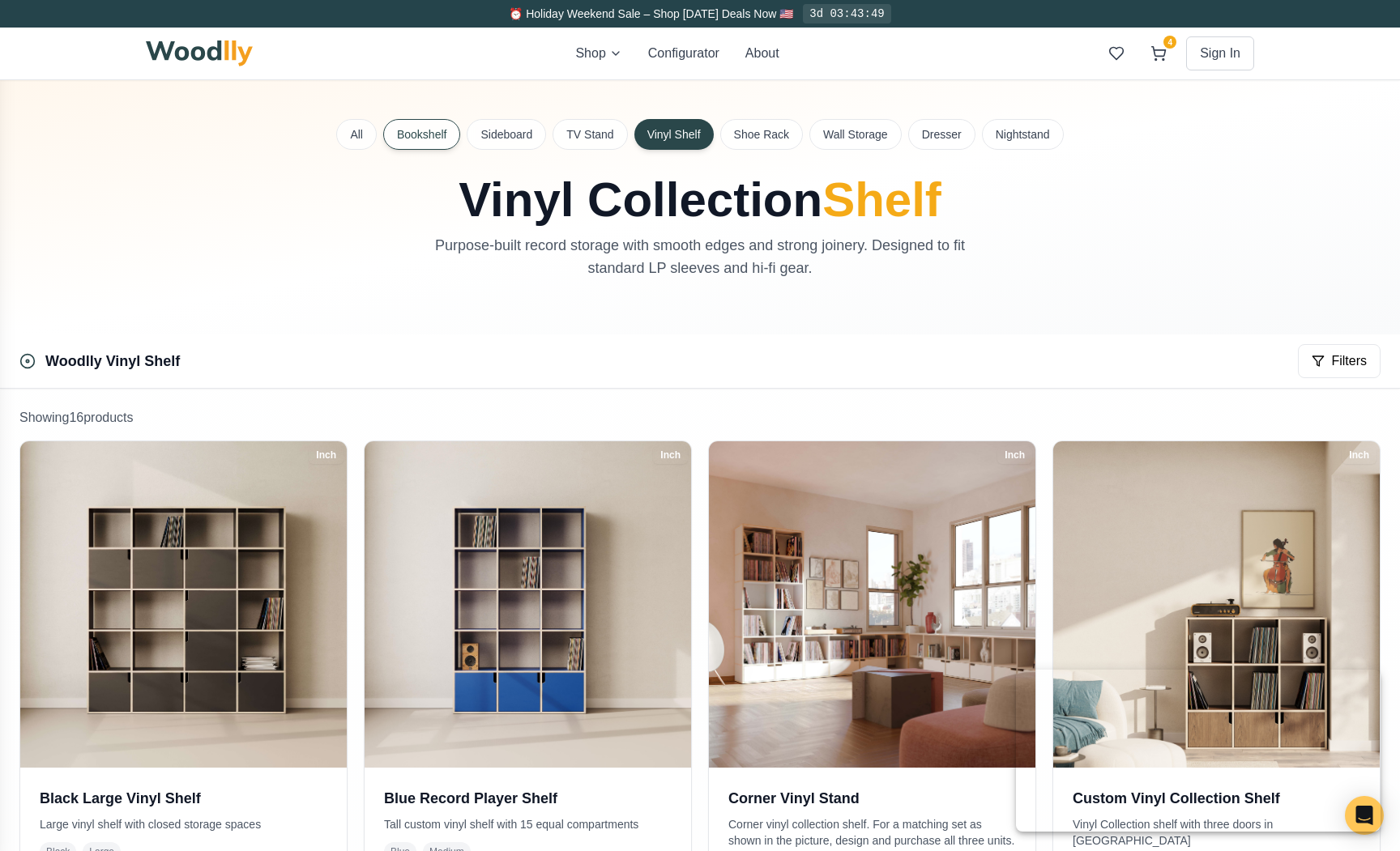
click at [418, 135] on button "Bookshelf" at bounding box center [421, 134] width 77 height 31
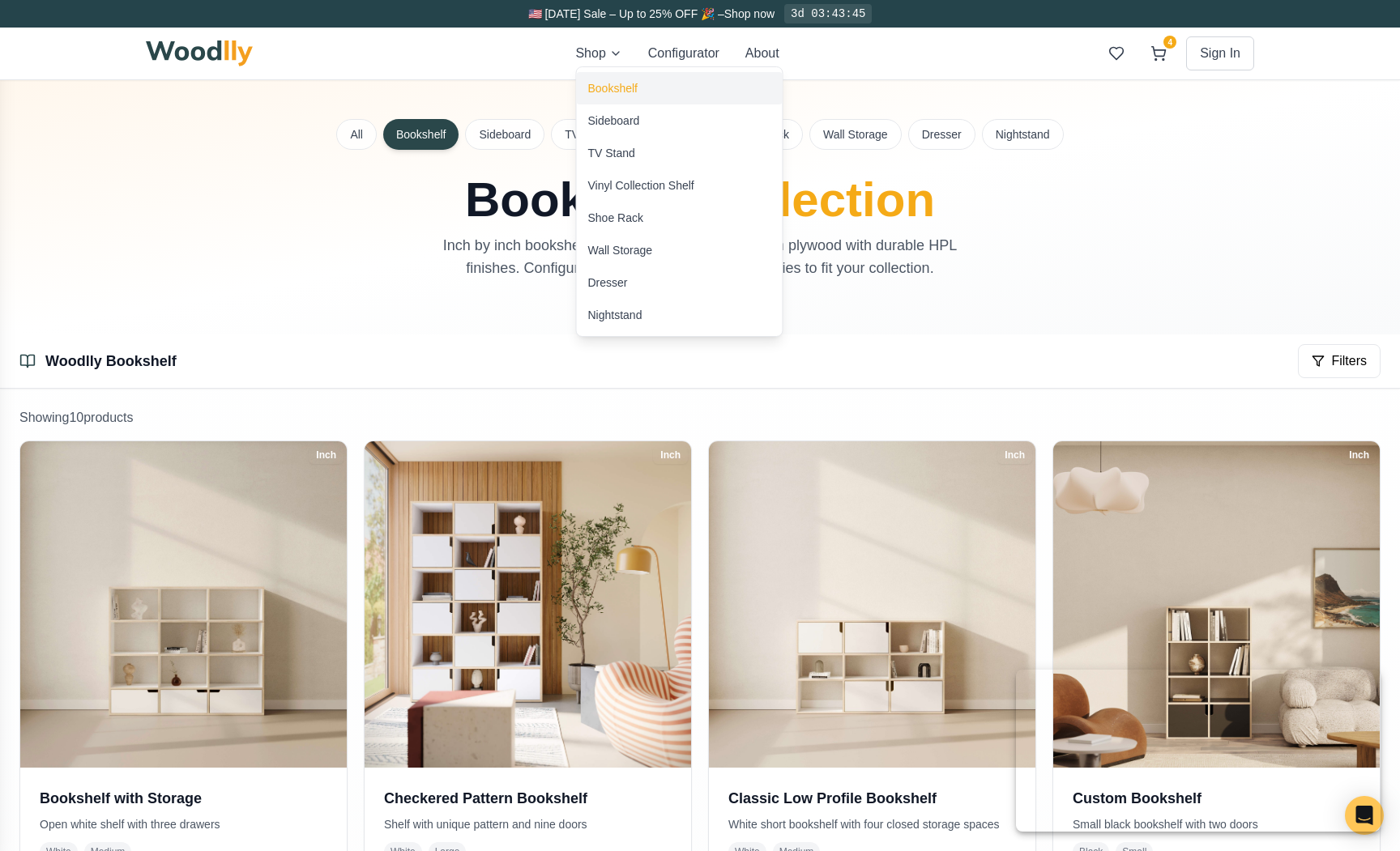
click at [605, 78] on div "Bookshelf" at bounding box center [679, 88] width 206 height 32
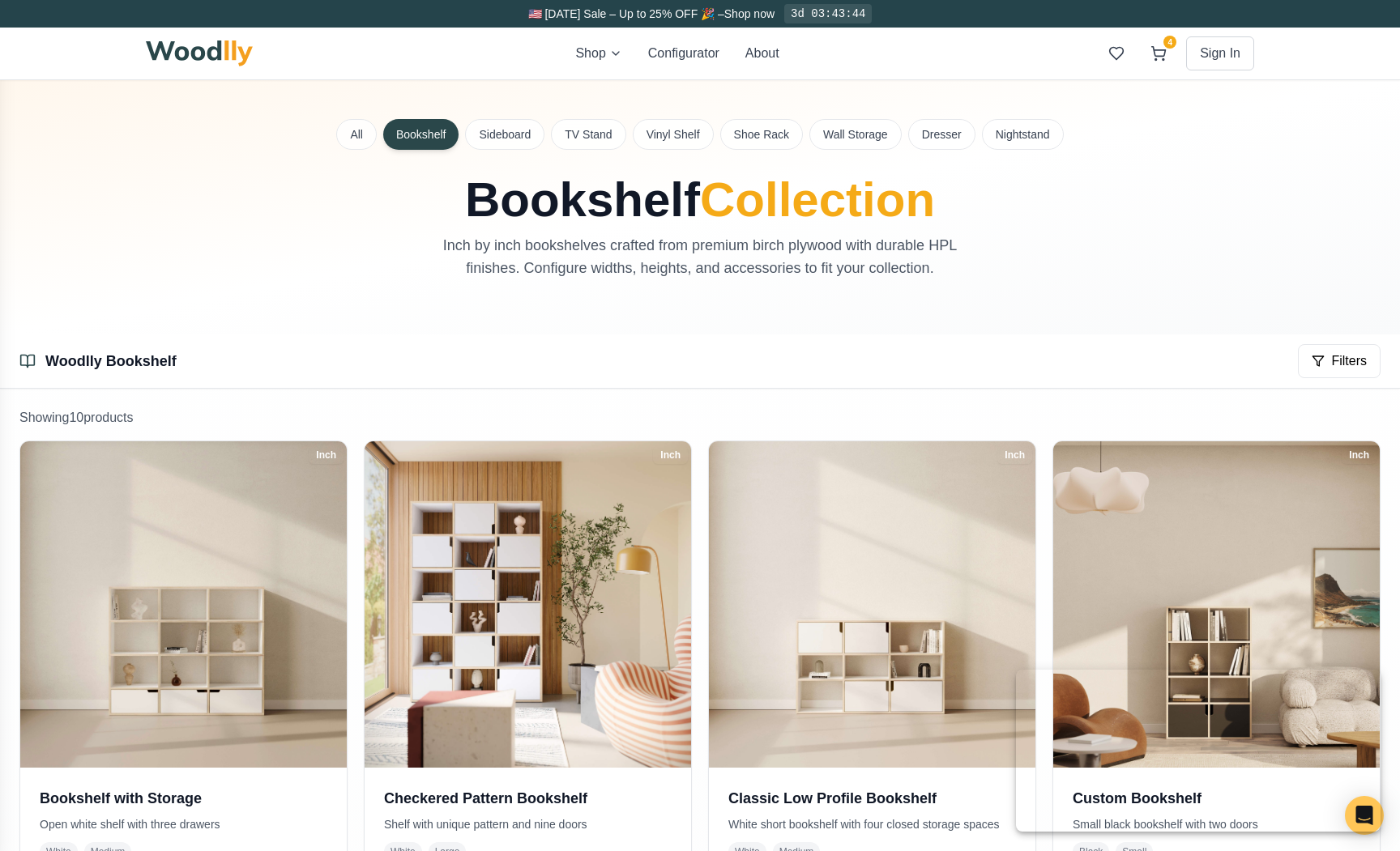
click at [232, 49] on img at bounding box center [199, 53] width 107 height 26
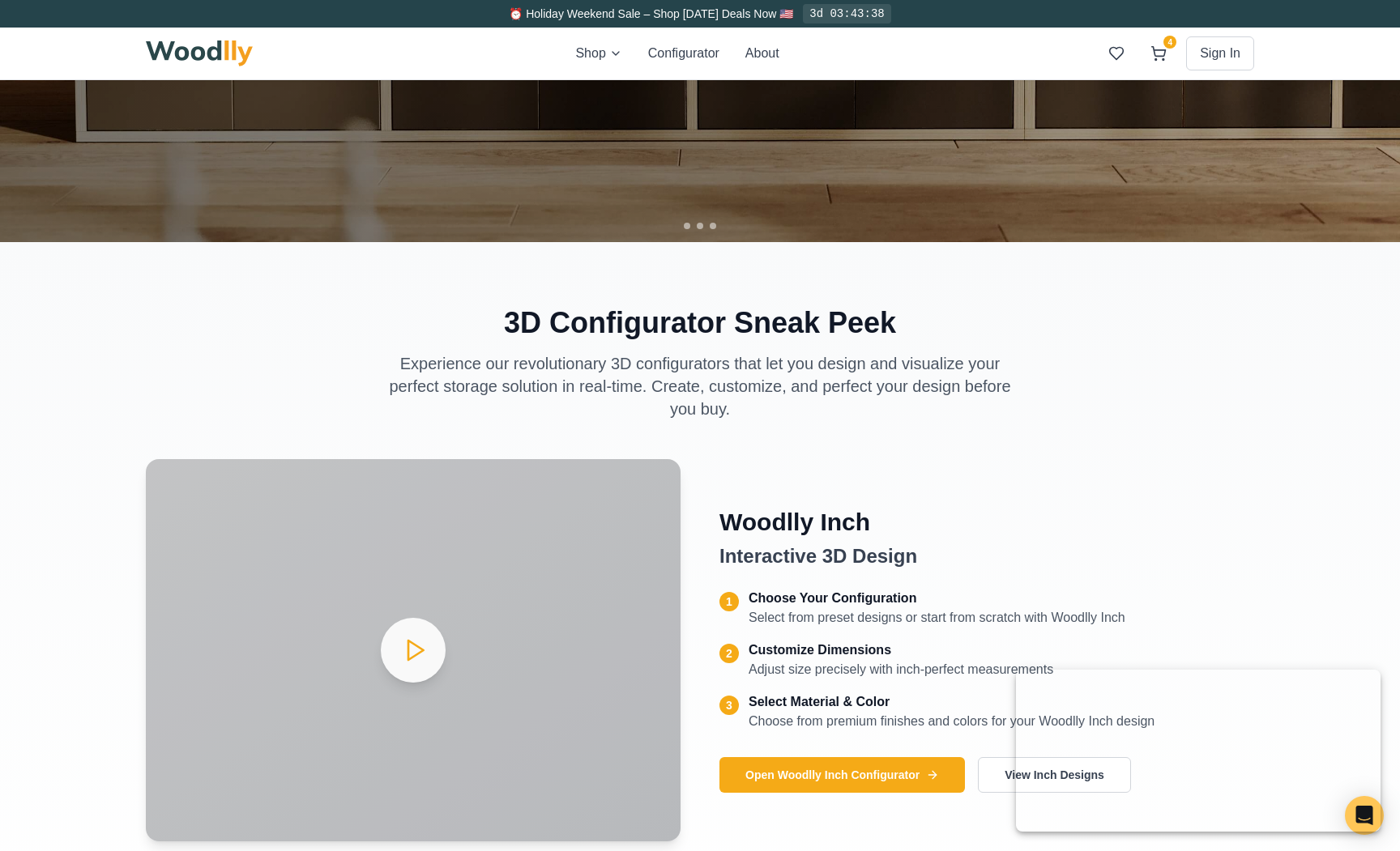
scroll to position [586, 0]
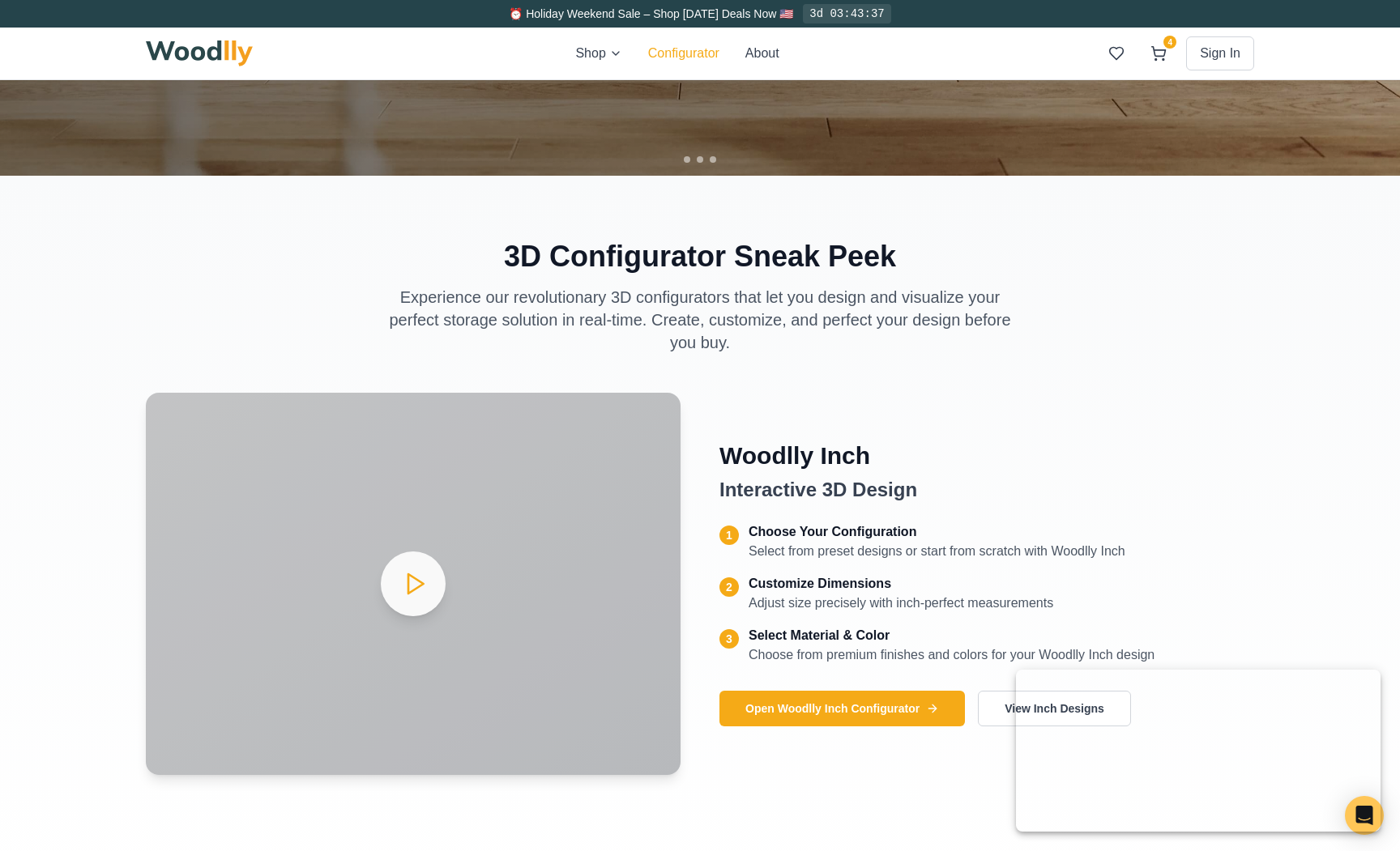
click at [677, 53] on button "Configurator" at bounding box center [683, 53] width 71 height 19
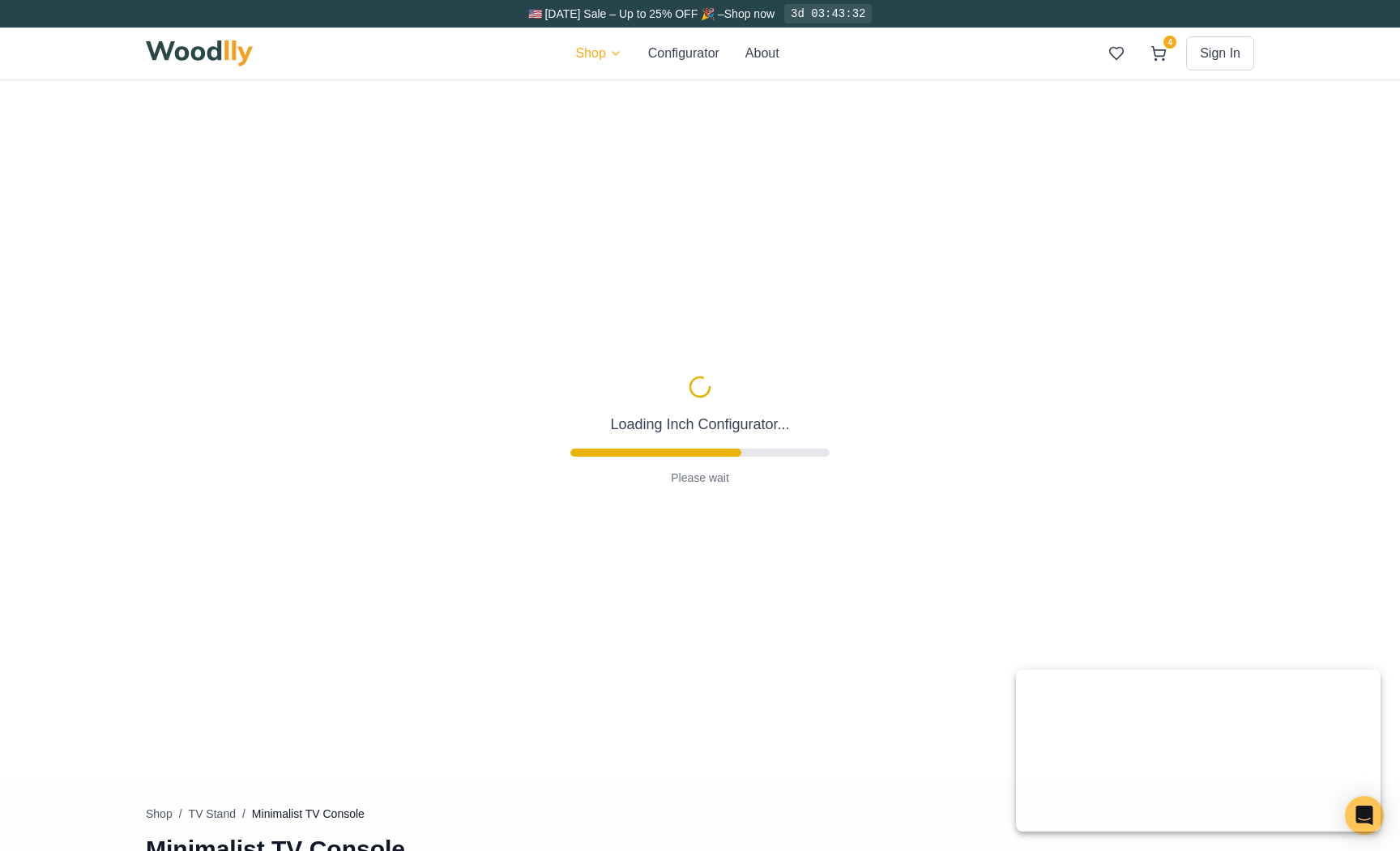
type input "63"
type input "2"
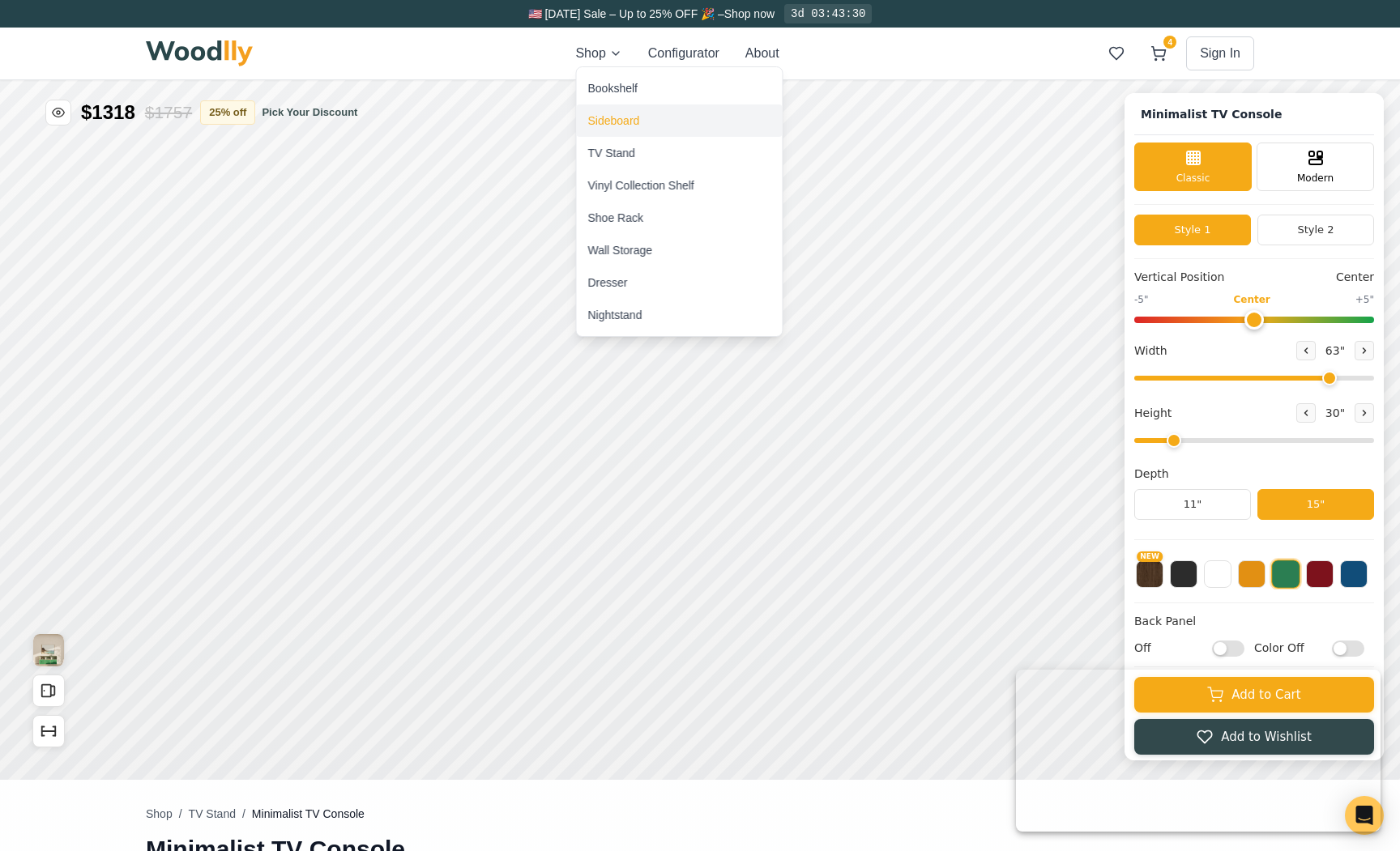
click at [616, 122] on div "Sideboard" at bounding box center [614, 121] width 52 height 17
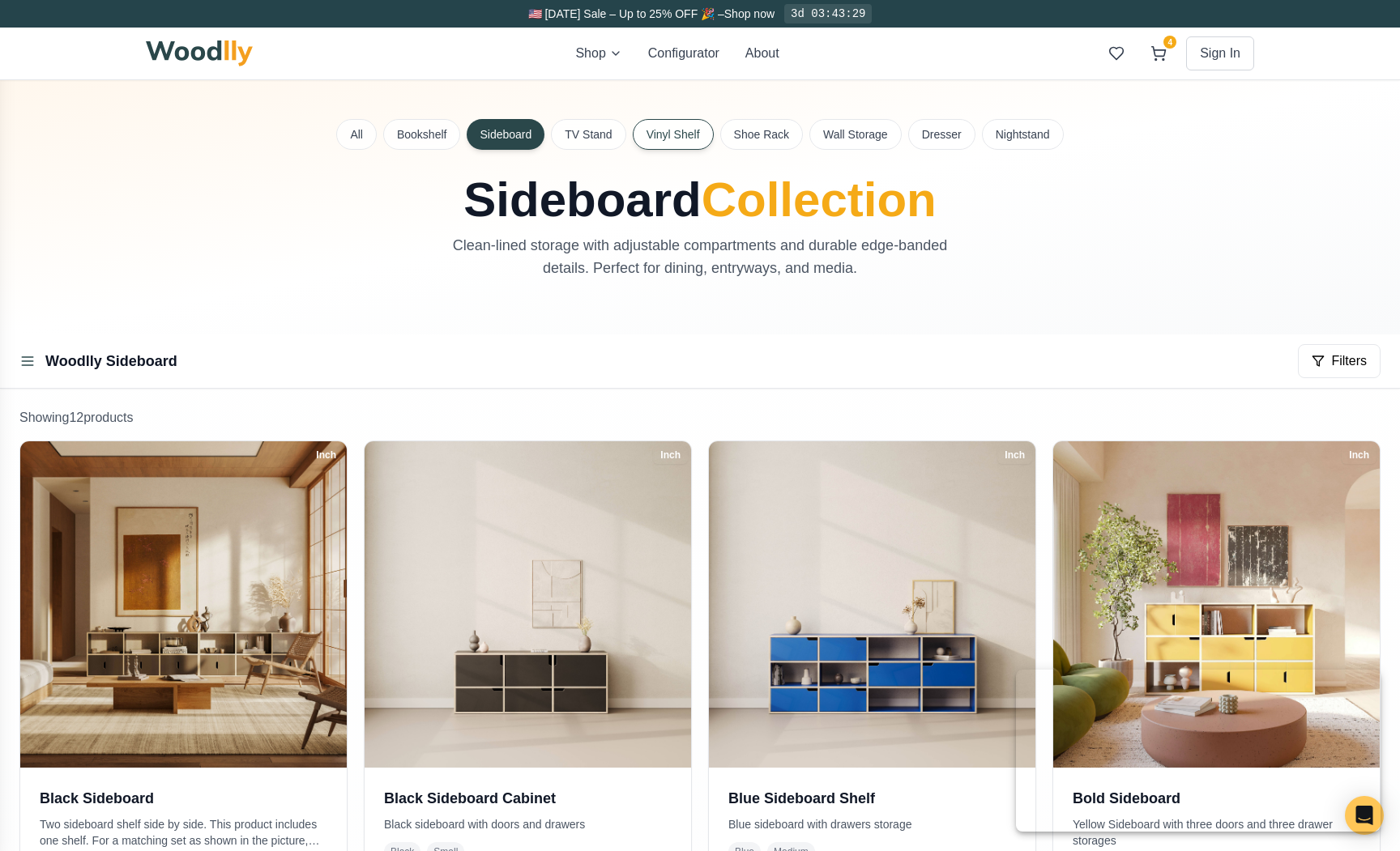
click at [693, 137] on button "Vinyl Shelf" at bounding box center [674, 134] width 81 height 31
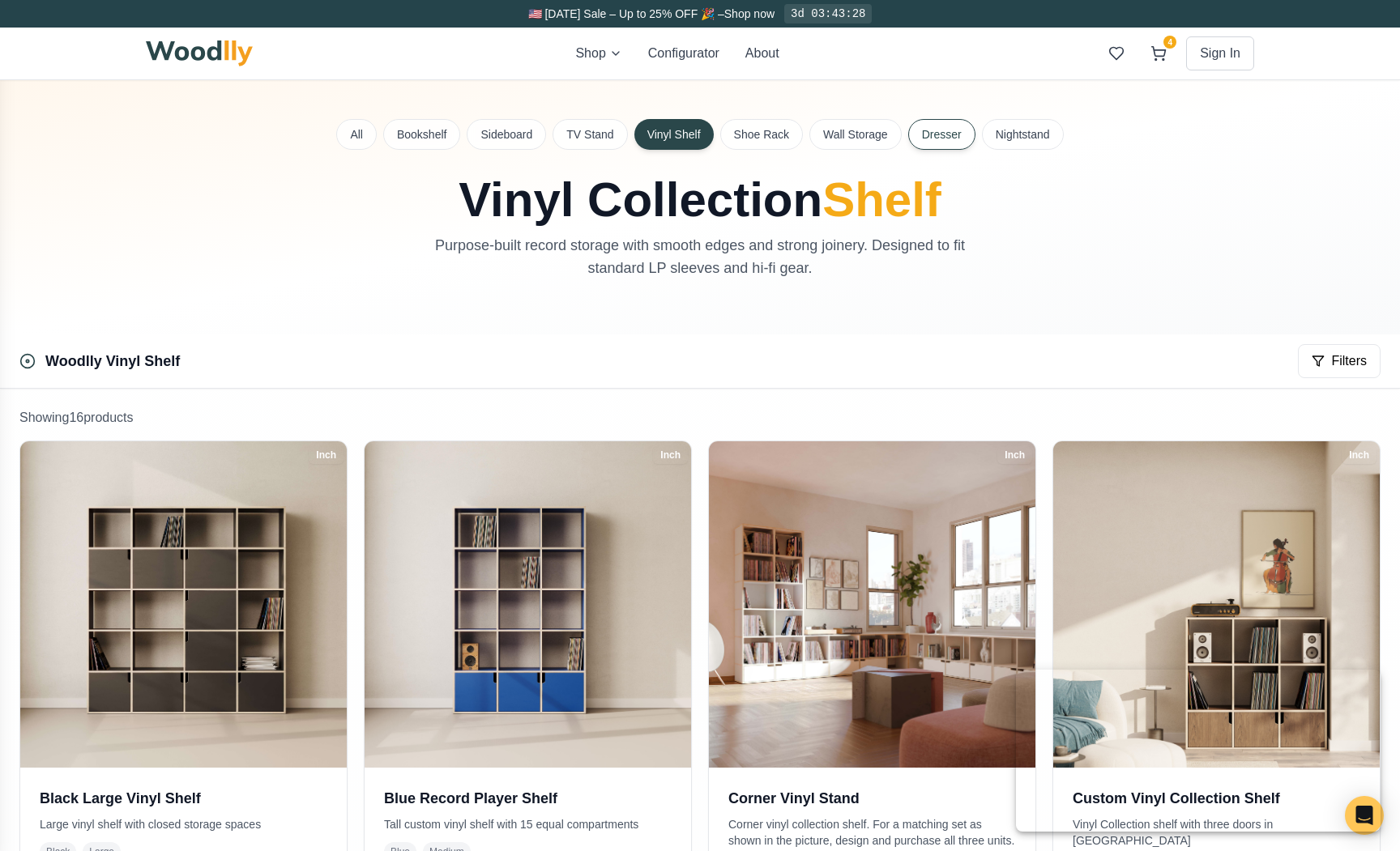
click at [912, 133] on button "Dresser" at bounding box center [941, 134] width 67 height 31
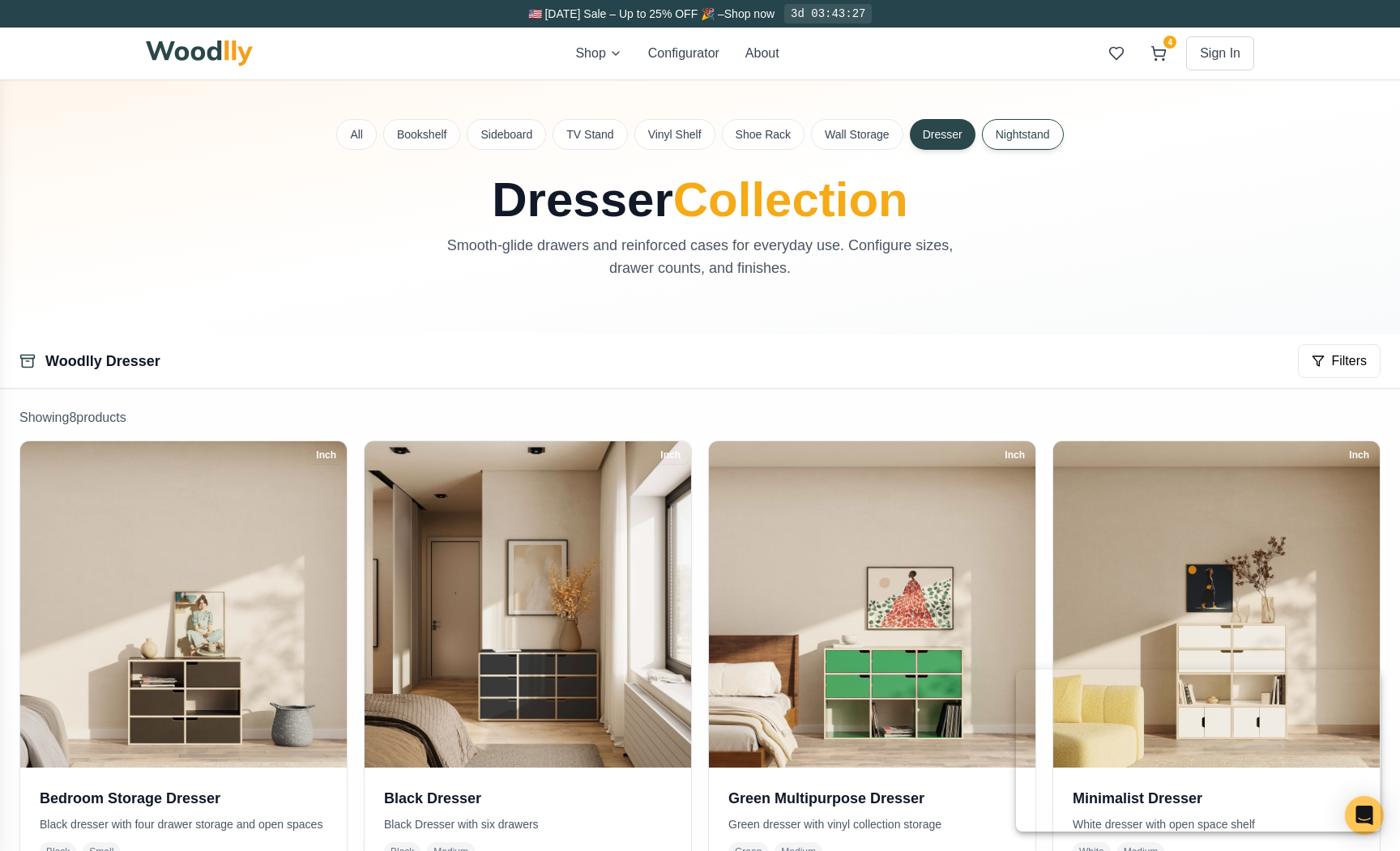
click at [1036, 134] on button "Nightstand" at bounding box center [1023, 134] width 82 height 31
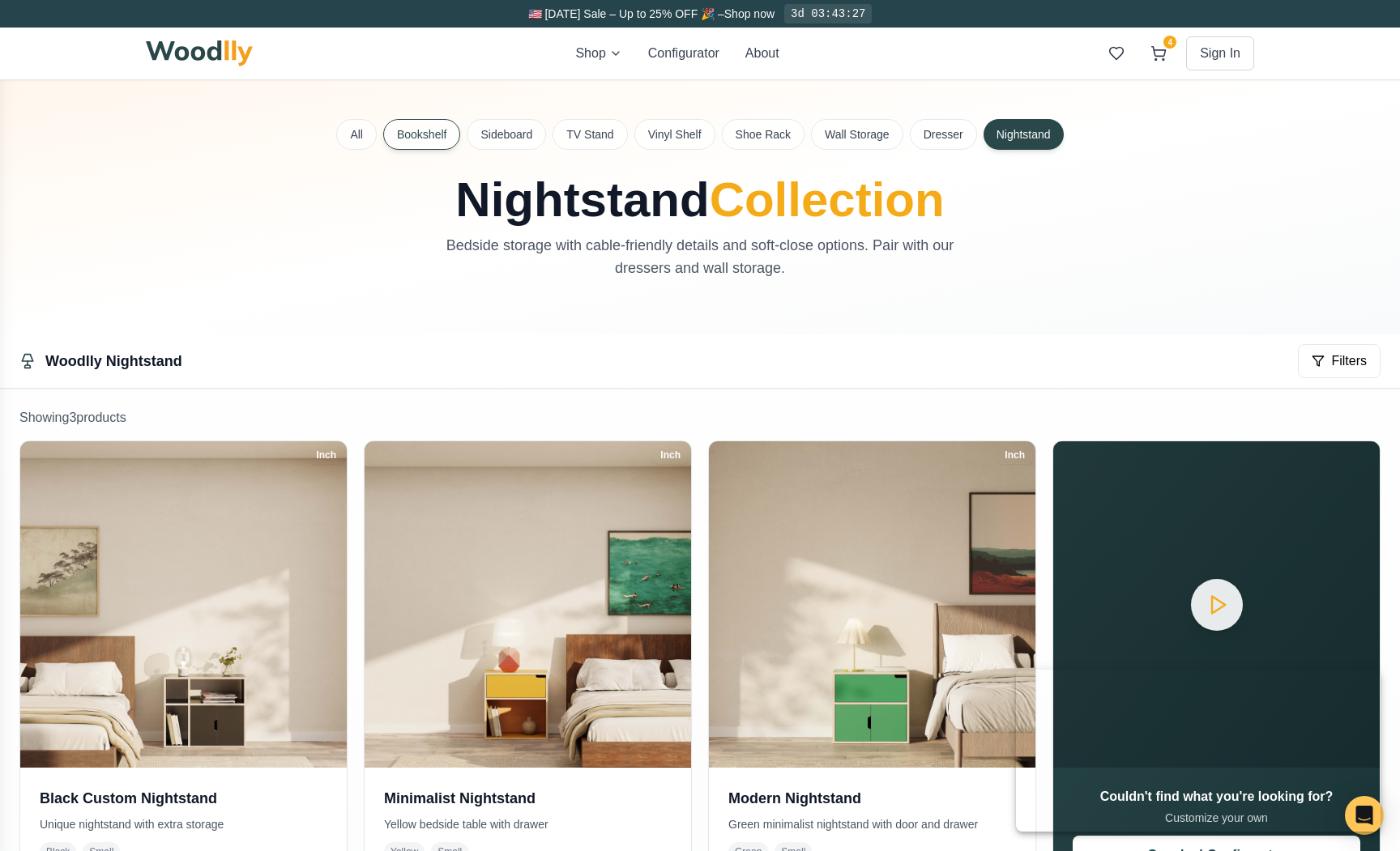
click at [433, 131] on button "Bookshelf" at bounding box center [421, 134] width 77 height 31
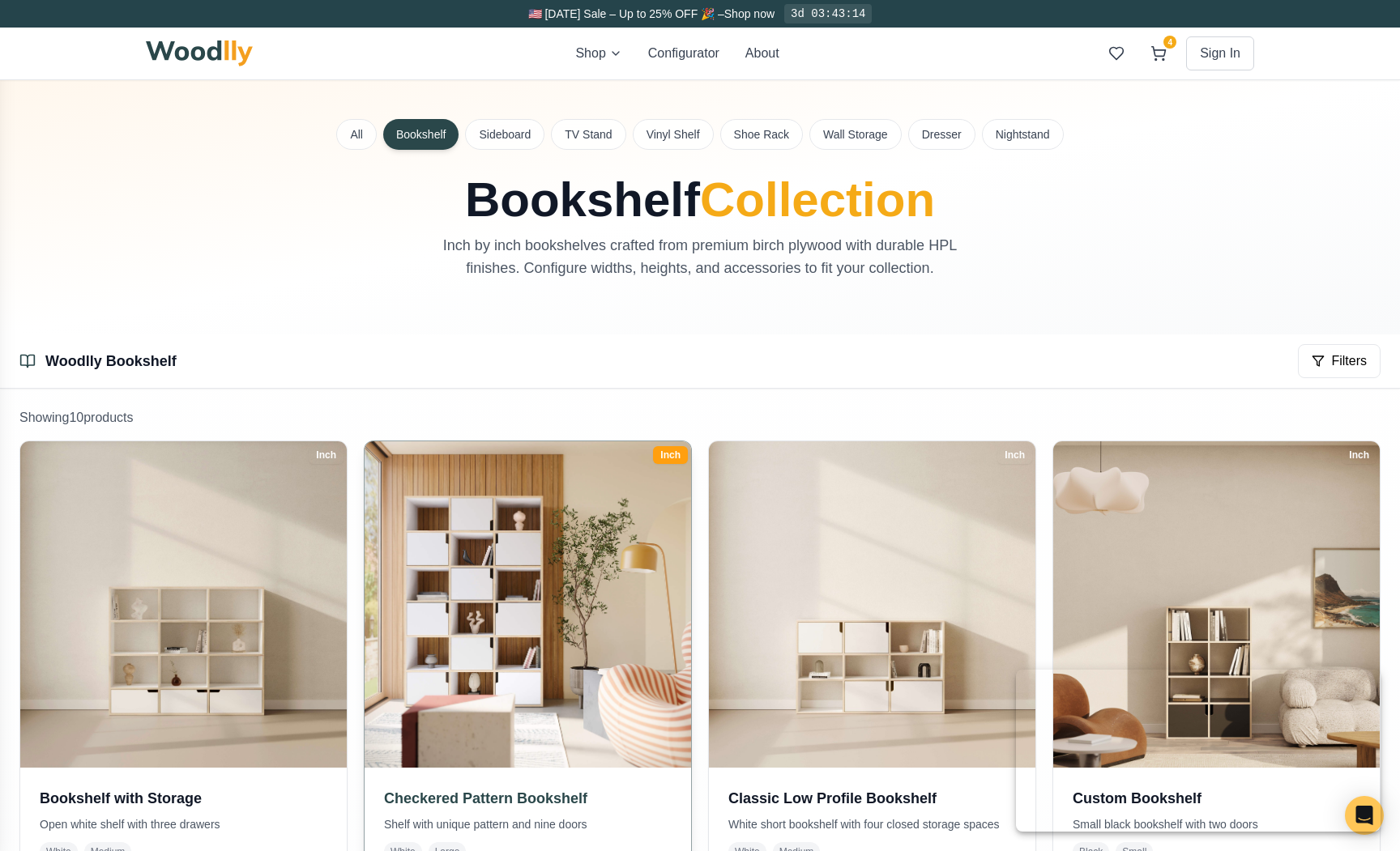
click at [548, 462] on img at bounding box center [528, 605] width 343 height 342
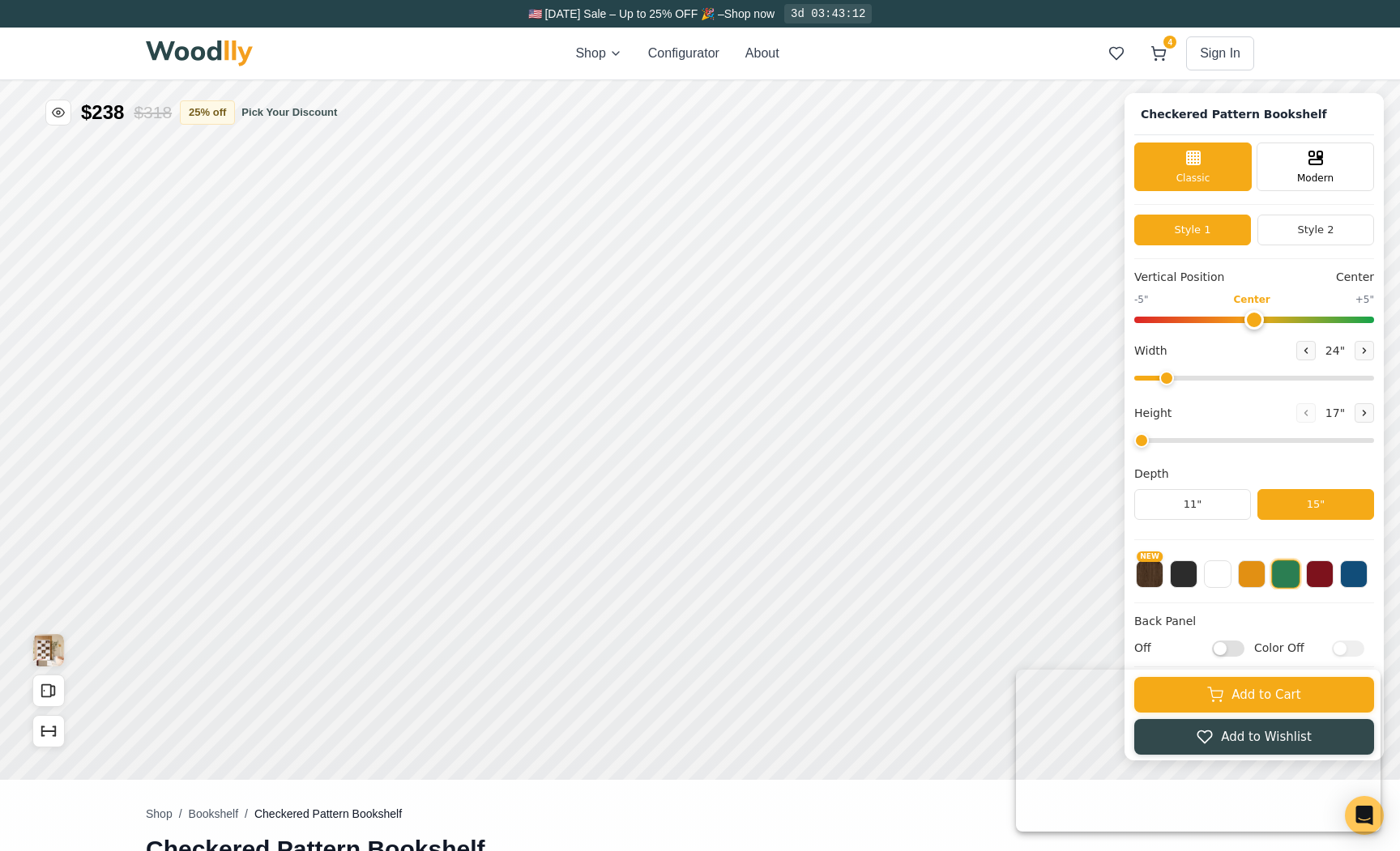
type input "50"
type input "6"
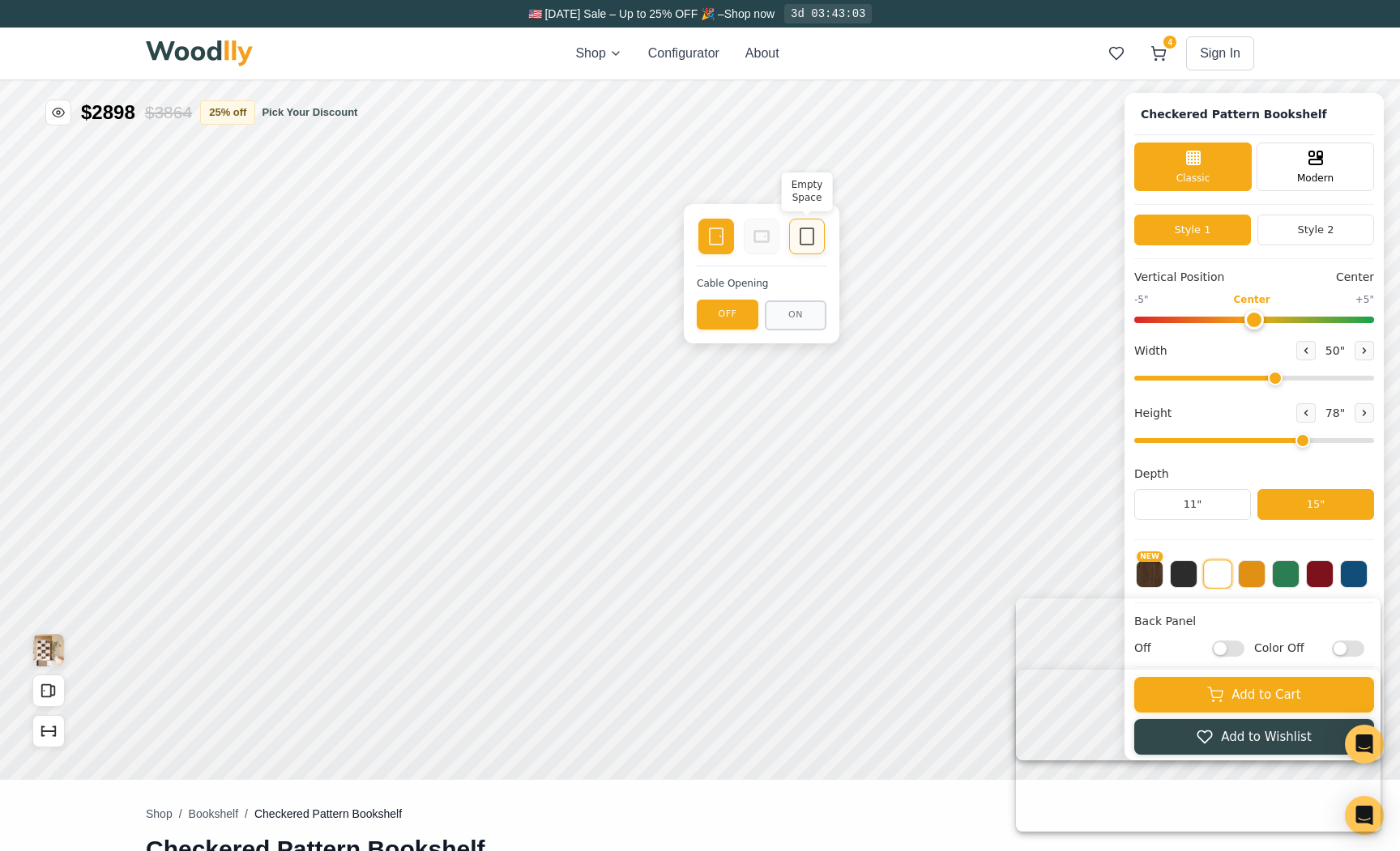
click at [803, 239] on icon at bounding box center [806, 236] width 19 height 19
click at [1165, 697] on html at bounding box center [1198, 751] width 365 height 162
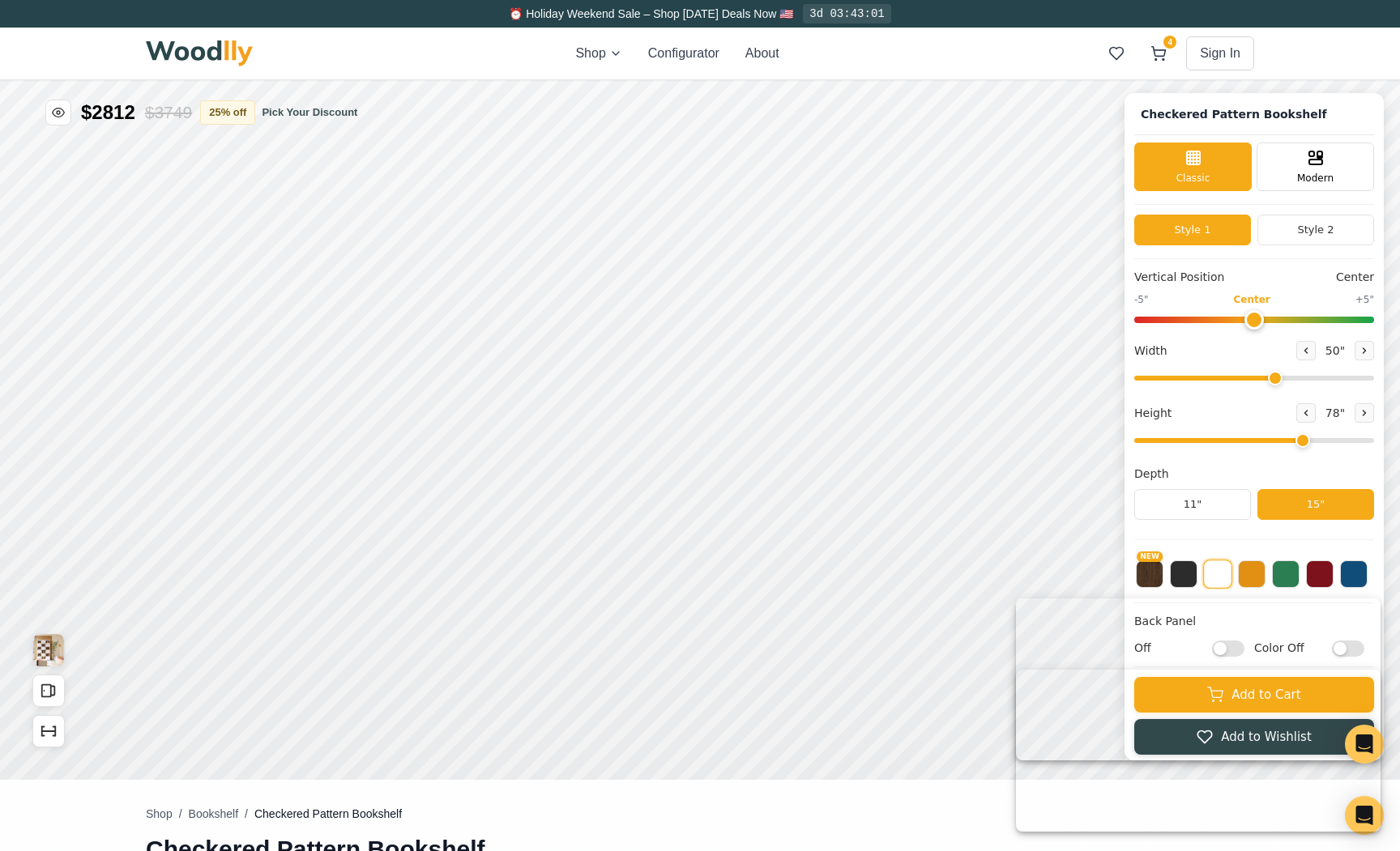
scroll to position [133, 0]
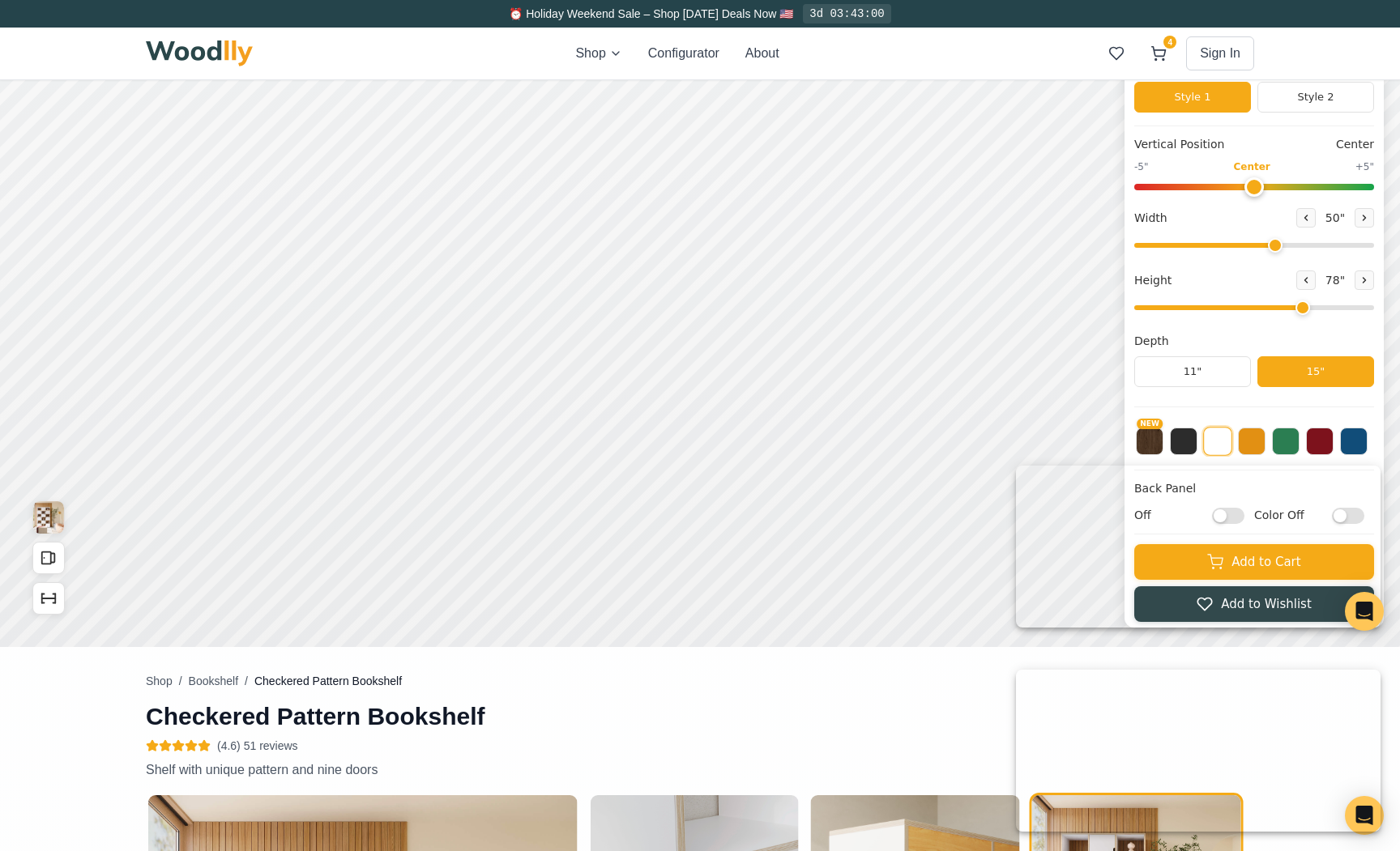
drag, startPoint x: 1081, startPoint y: 560, endPoint x: 818, endPoint y: 557, distance: 263.0
click at [1016, 557] on html at bounding box center [1198, 547] width 365 height 162
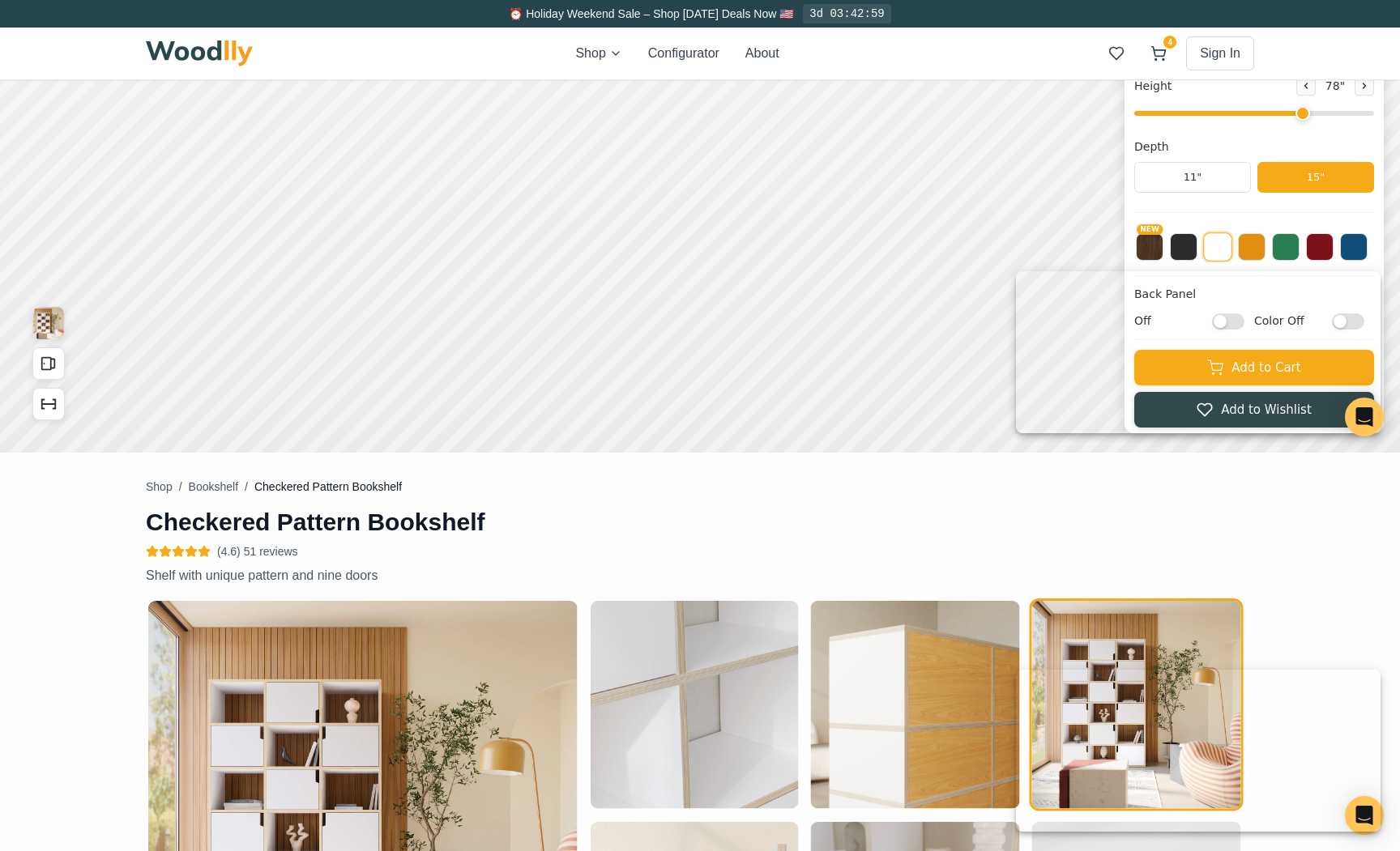
drag, startPoint x: 1104, startPoint y: 692, endPoint x: 922, endPoint y: 644, distance: 188.2
click at [1016, 670] on html at bounding box center [1198, 751] width 365 height 162
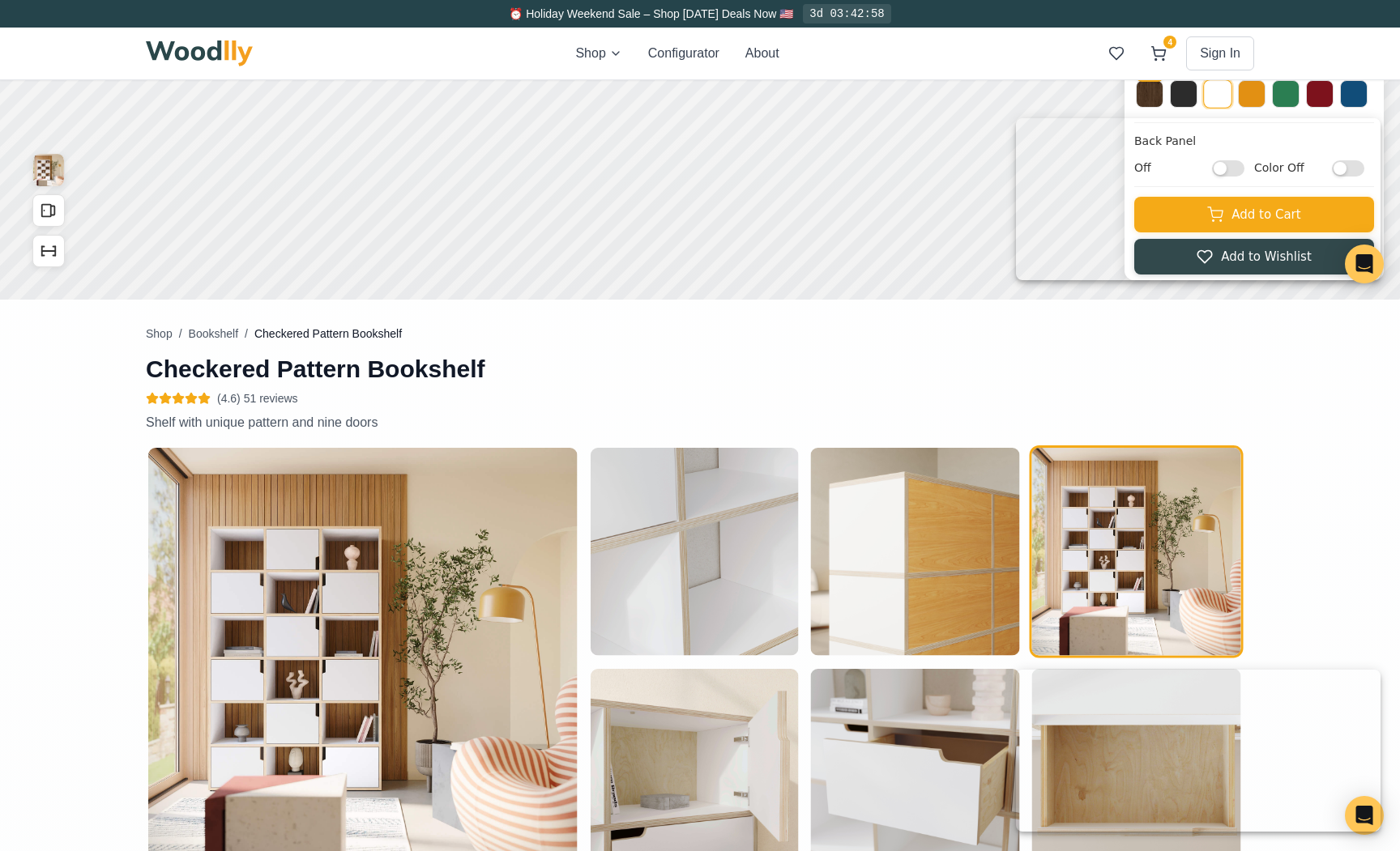
scroll to position [531, 0]
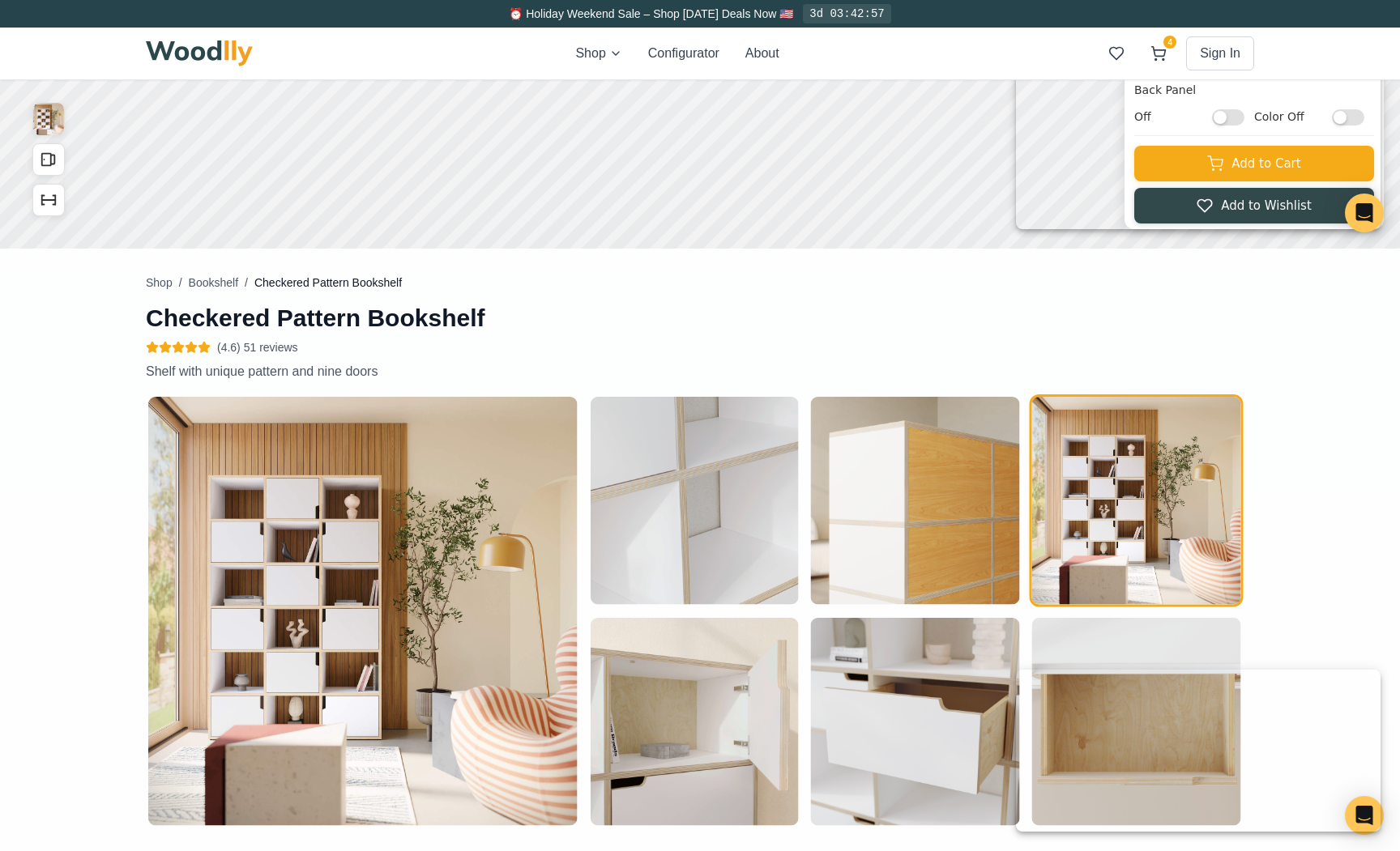
drag, startPoint x: 1113, startPoint y: 126, endPoint x: 1099, endPoint y: 287, distance: 161.6
click at [1099, 229] on html at bounding box center [1198, 148] width 365 height 162
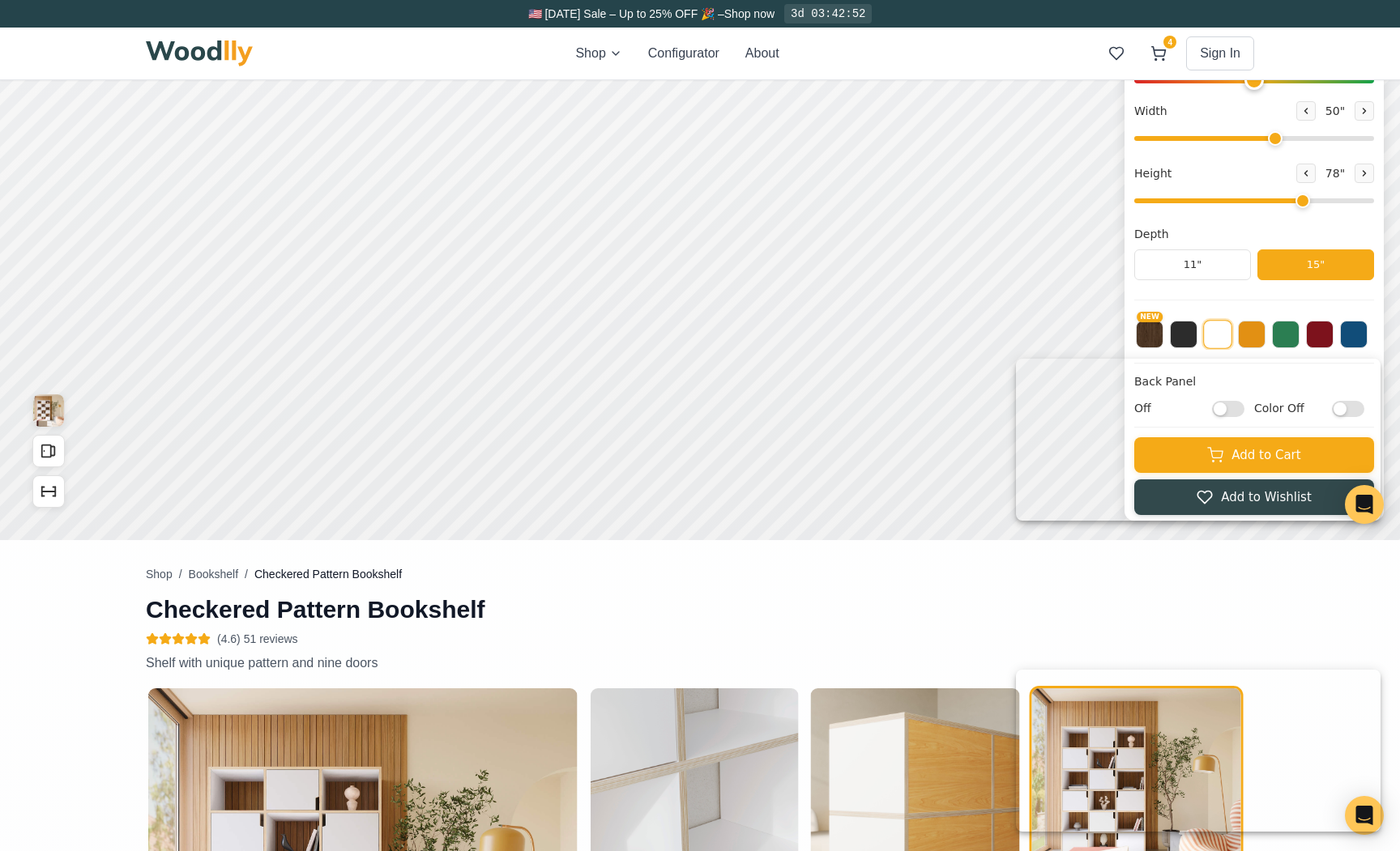
scroll to position [264, 0]
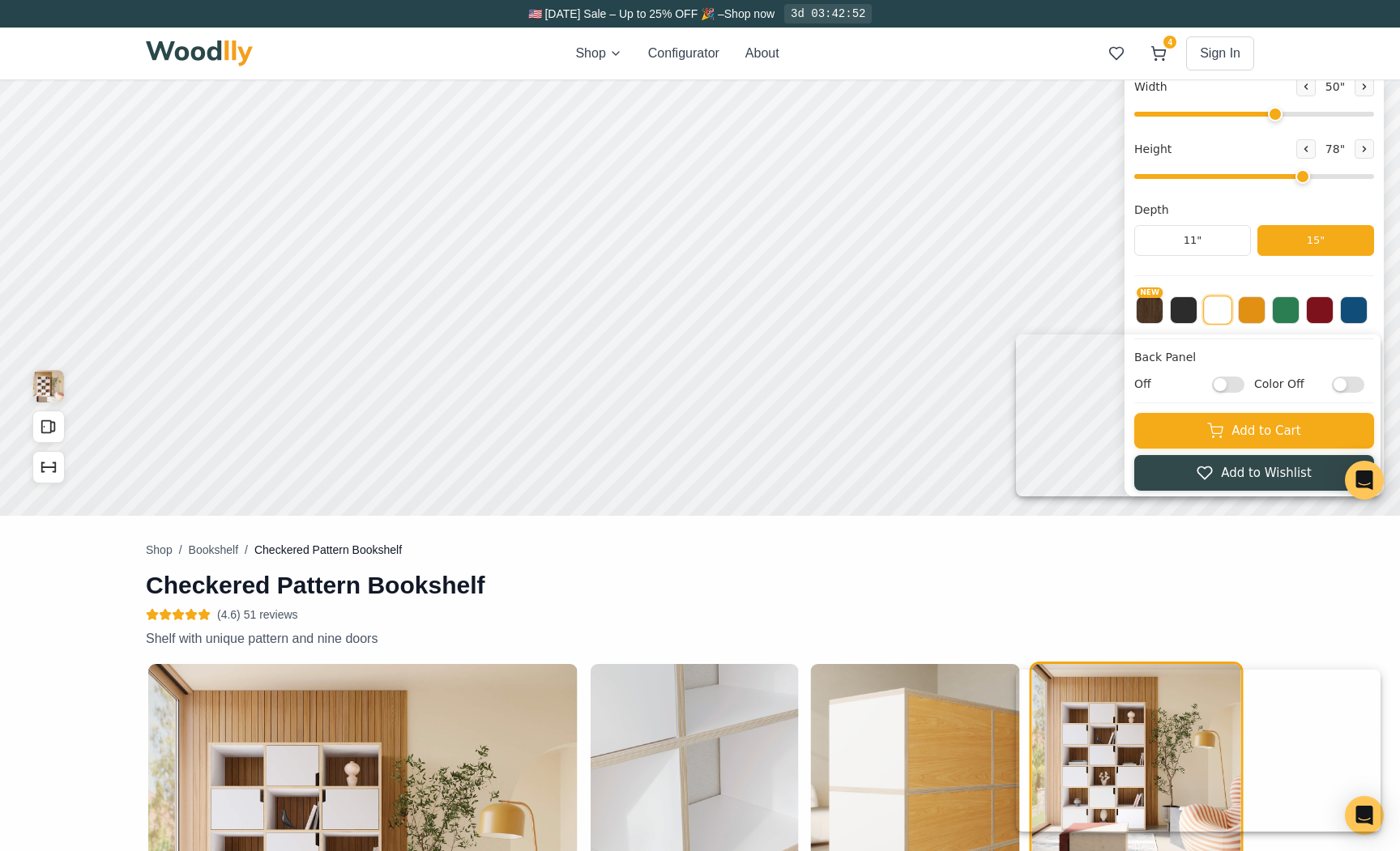
click at [1210, 457] on html at bounding box center [1198, 415] width 365 height 162
click at [1225, 468] on html at bounding box center [1198, 415] width 365 height 162
click at [1271, 450] on html at bounding box center [1198, 415] width 365 height 162
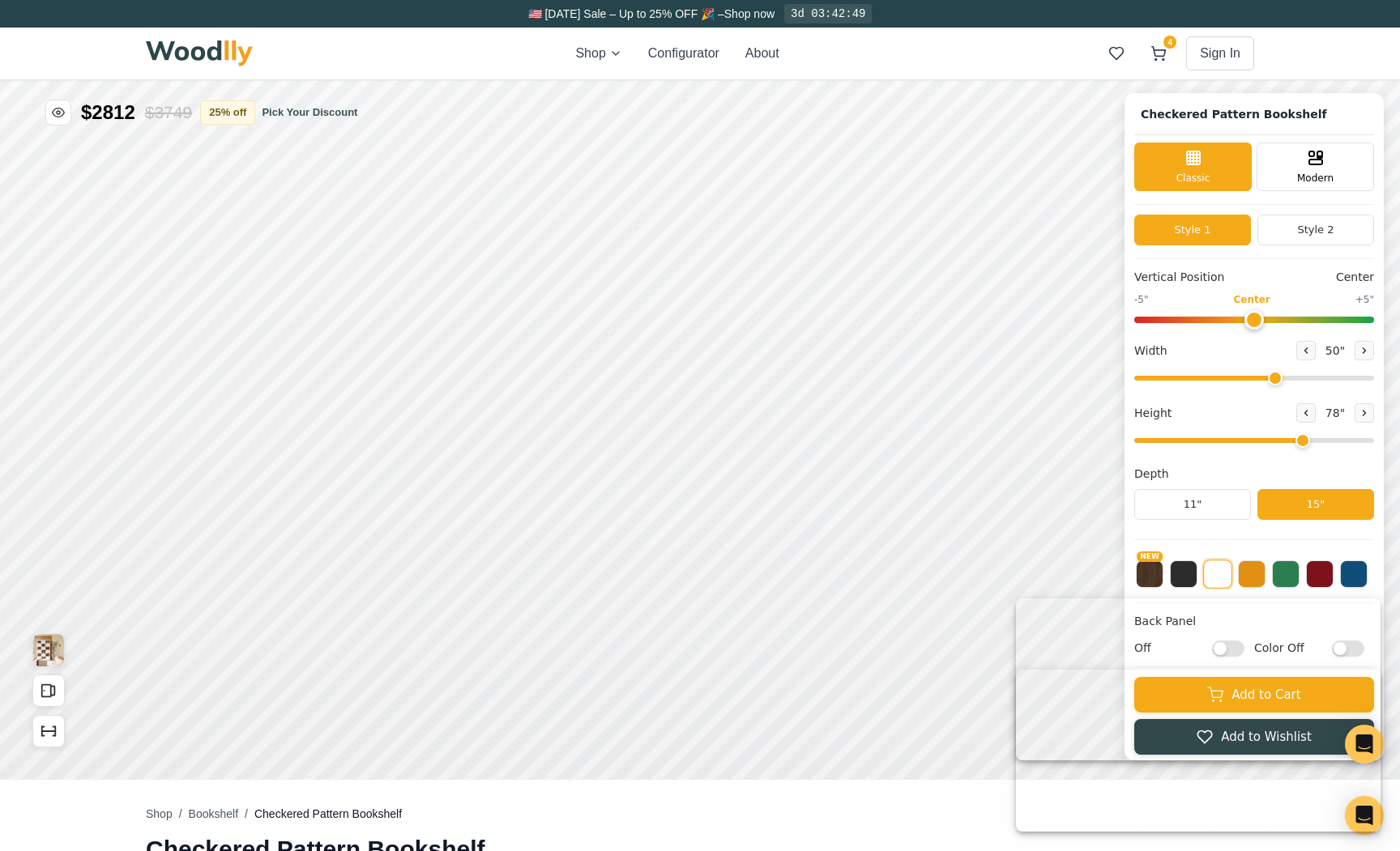
scroll to position [0, 0]
